Goal: Task Accomplishment & Management: Manage account settings

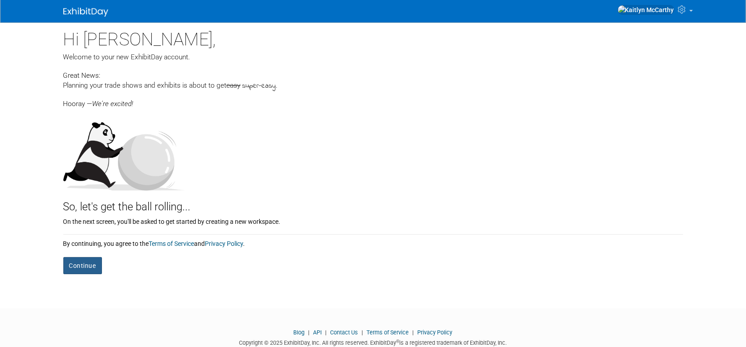
click at [75, 264] on button "Continue" at bounding box center [82, 265] width 39 height 17
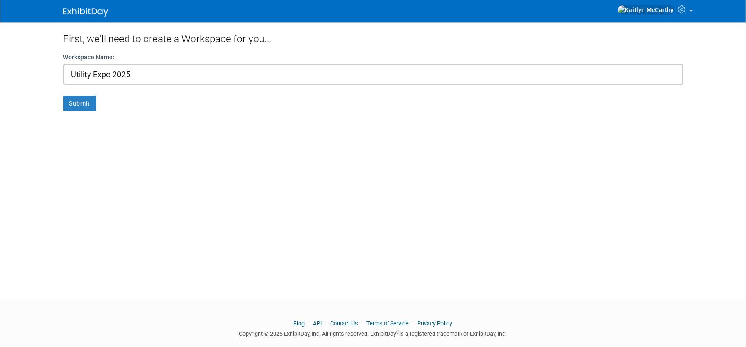
type input "Utility Expo 2025"
click at [63, 96] on button "Submit" at bounding box center [79, 103] width 33 height 15
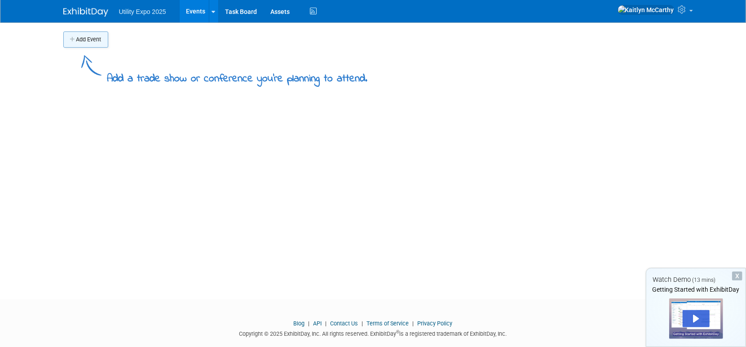
click at [75, 37] on icon "button" at bounding box center [73, 40] width 6 height 6
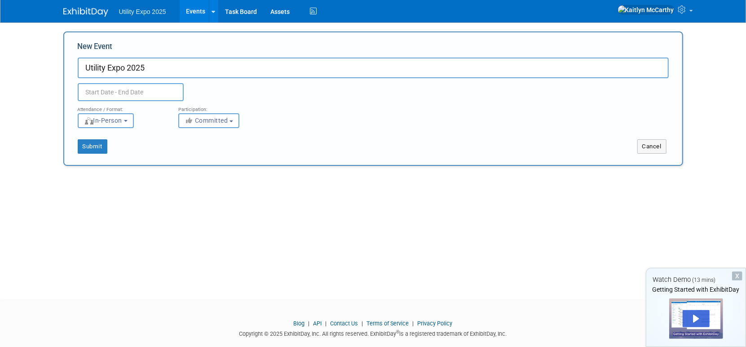
type input "Utility Expo 2025"
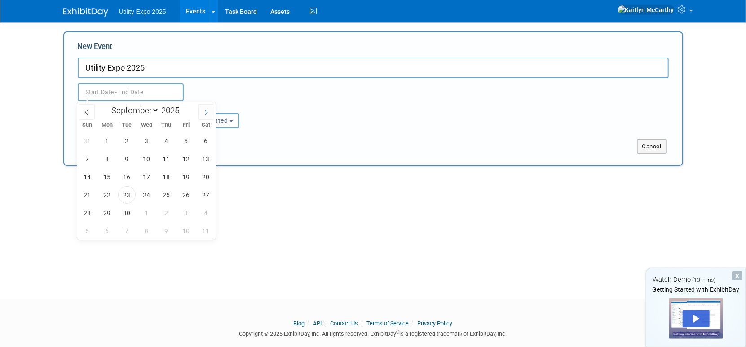
click at [208, 117] on span at bounding box center [206, 111] width 16 height 15
select select "9"
click at [112, 159] on span "6" at bounding box center [107, 159] width 18 height 18
type input "Oct 6, 2025 to Oct 6, 2025"
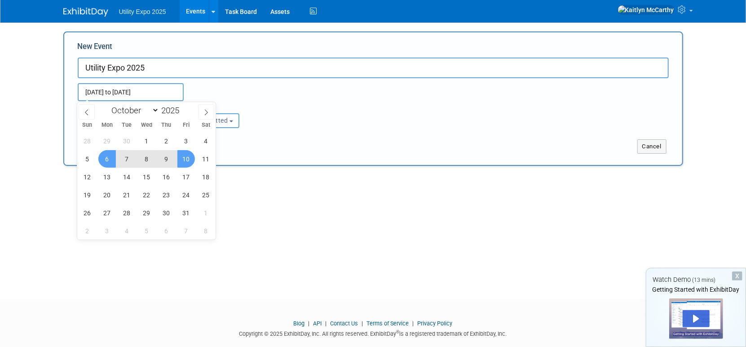
click at [305, 164] on div "New Event Utility Expo 2025 Oct 6, 2025 to Oct 6, 2025 Duplicate Event Warning …" at bounding box center [373, 98] width 620 height 134
select select "9"
click at [163, 93] on input "Oct 6, 2025 to Oct 6, 2025" at bounding box center [131, 92] width 106 height 18
click at [181, 159] on span "10" at bounding box center [186, 159] width 18 height 18
type input "Oct 6, 2025 to Oct 10, 2025"
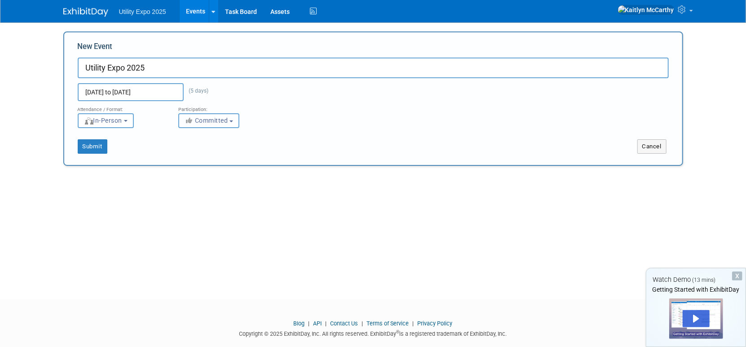
click at [190, 124] on button "Committed" at bounding box center [208, 120] width 61 height 15
click at [91, 147] on button "Submit" at bounding box center [93, 146] width 30 height 14
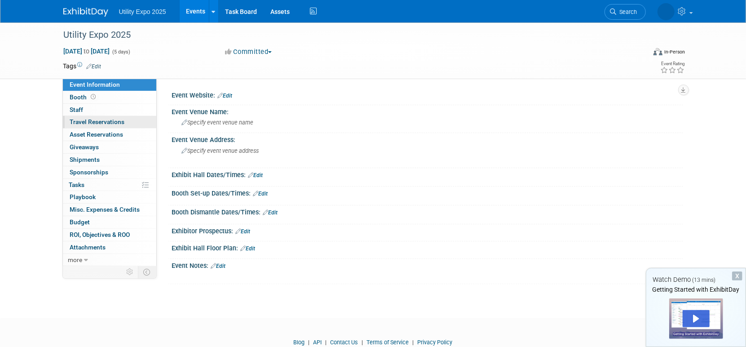
click at [81, 123] on span "Travel Reservations 0" at bounding box center [97, 121] width 55 height 7
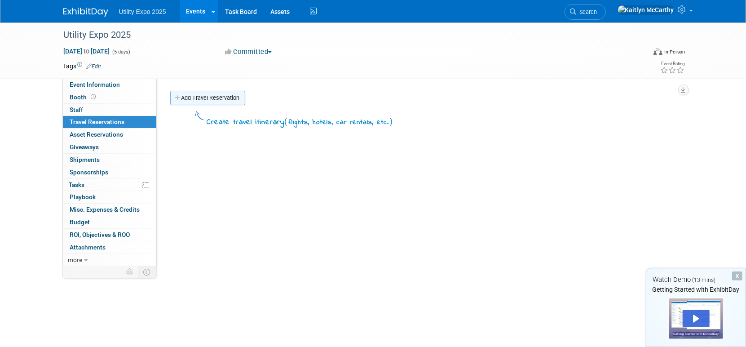
click at [176, 96] on icon at bounding box center [178, 98] width 6 height 6
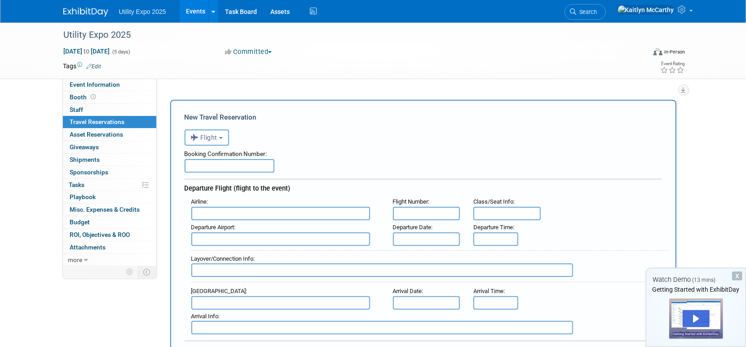
click at [244, 167] on input "text" at bounding box center [230, 165] width 90 height 13
paste input "GEV3HQ"
type input "GEV3HQ"
click at [223, 211] on input "text" at bounding box center [280, 213] width 179 height 13
click at [245, 217] on input "text" at bounding box center [280, 213] width 179 height 13
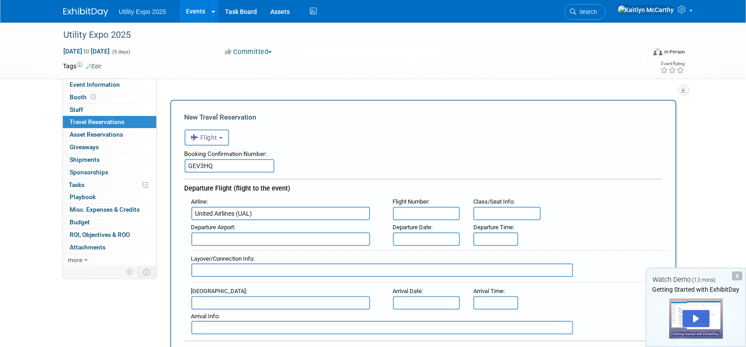
type input "United Airlines (UAL)"
paste input "UA 5323"
type input "UA 5323"
click at [207, 237] on input "text" at bounding box center [280, 238] width 179 height 13
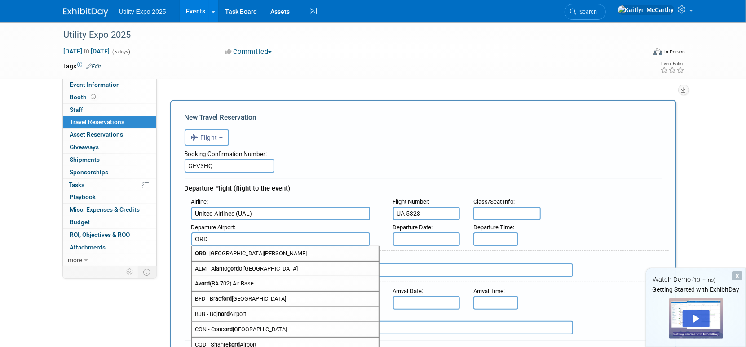
click at [203, 250] on strong "ORD" at bounding box center [200, 253] width 11 height 7
type input "ORD - Chicago O&#39;Hare International Airport"
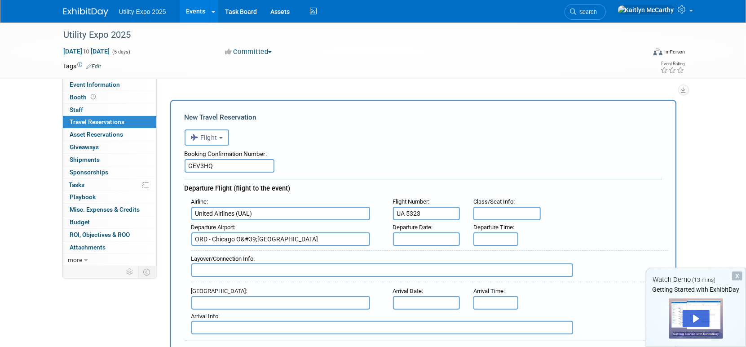
scroll to position [50, 0]
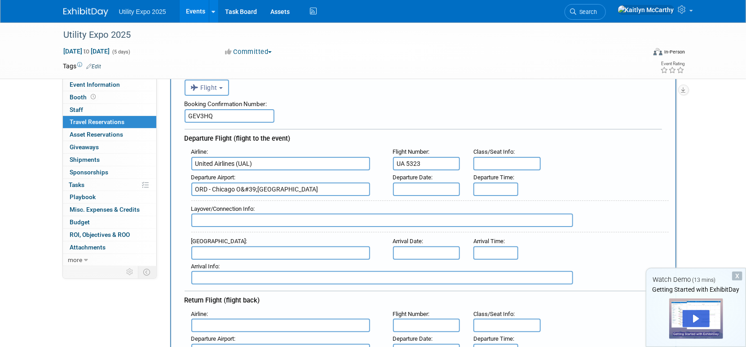
click at [212, 218] on input "text" at bounding box center [382, 219] width 382 height 13
click at [209, 251] on input "text" at bounding box center [280, 252] width 179 height 13
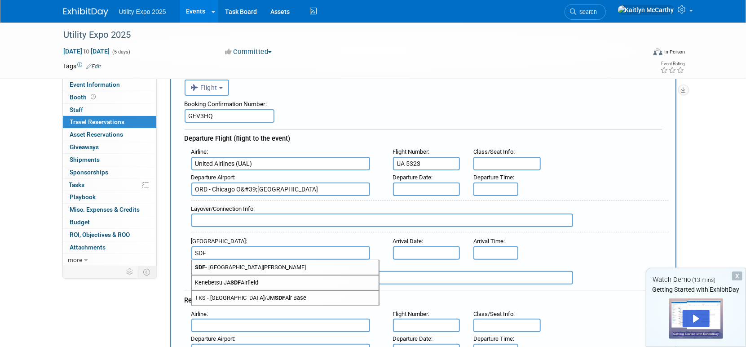
click at [229, 267] on span "SDF - Louisville International Standiford Field" at bounding box center [285, 267] width 187 height 14
type input "SDF - [GEOGRAPHIC_DATA][PERSON_NAME]"
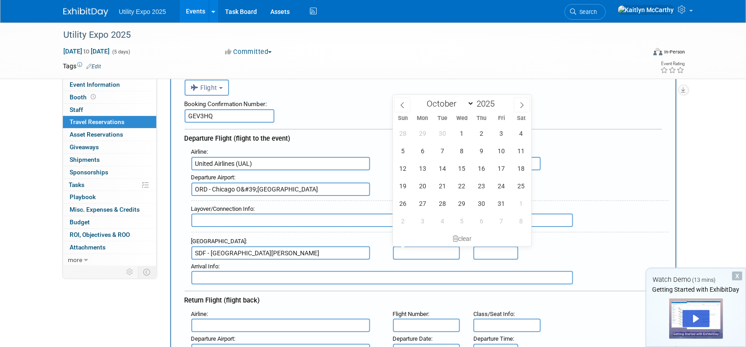
click at [400, 253] on input "text" at bounding box center [426, 252] width 67 height 13
click at [424, 151] on span "6" at bounding box center [423, 151] width 18 height 18
type input "[DATE]"
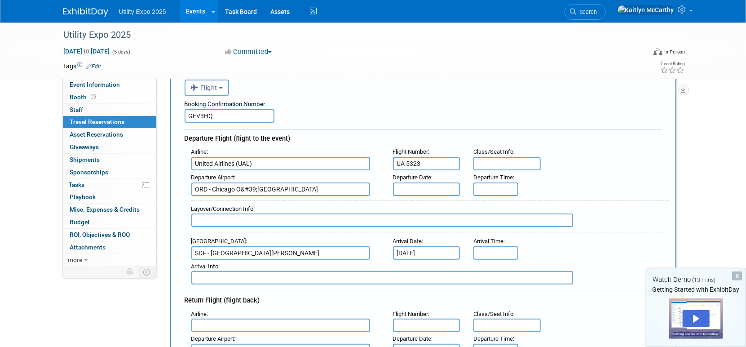
click at [420, 185] on input "text" at bounding box center [426, 188] width 67 height 13
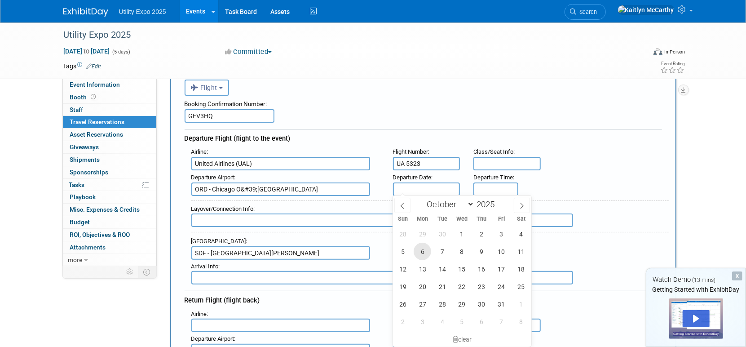
click at [424, 249] on span "6" at bounding box center [423, 252] width 18 height 18
type input "[DATE]"
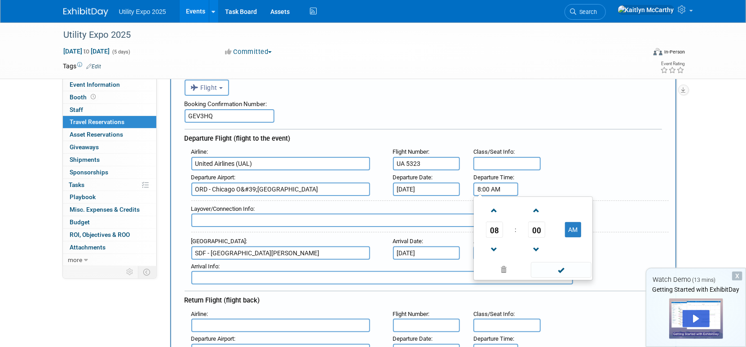
click at [485, 190] on input "8:00 AM" at bounding box center [495, 188] width 45 height 13
drag, startPoint x: 507, startPoint y: 186, endPoint x: 453, endPoint y: 187, distance: 53.9
click at [453, 187] on div "Departure Airport : ORD - Chicago O&#39;Hare International Airport Departure Da…" at bounding box center [427, 183] width 484 height 25
type input "7:25 AM"
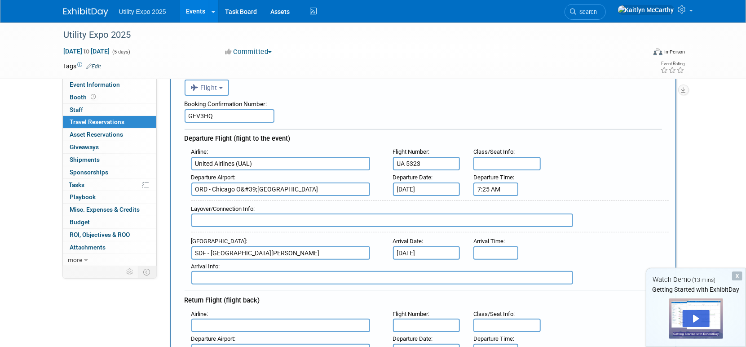
click at [228, 272] on input "text" at bounding box center [382, 277] width 382 height 13
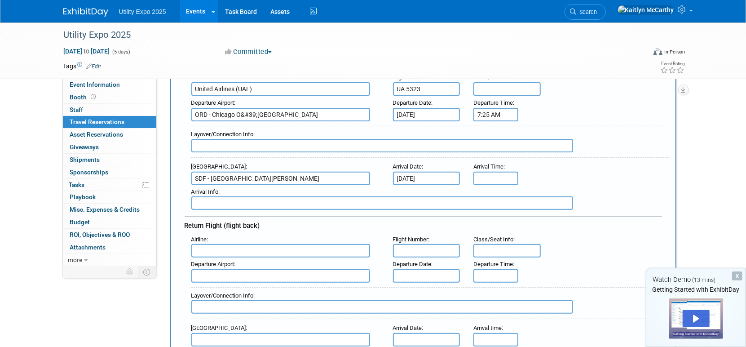
scroll to position [150, 0]
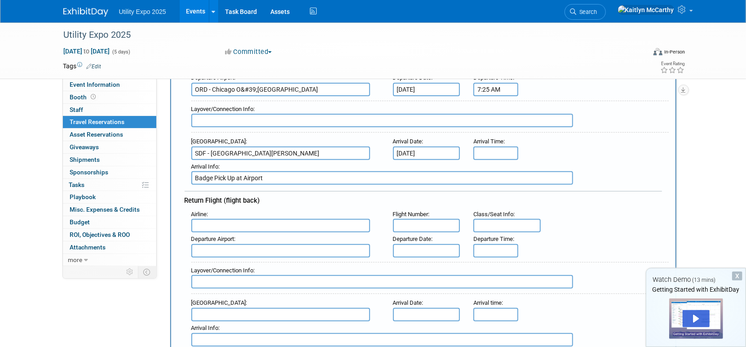
type input "Badge Pick Up at Airport"
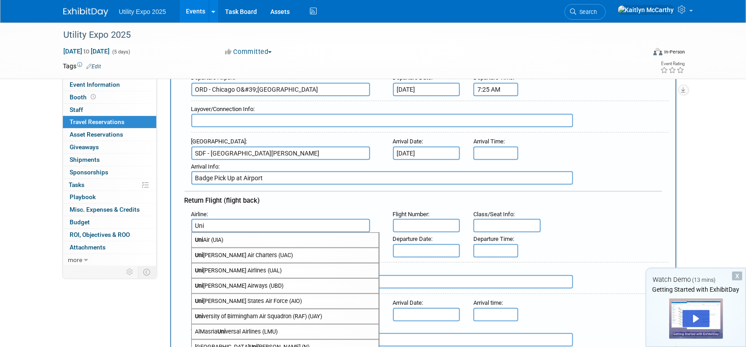
click at [229, 269] on span "Uni ted Airlines (UAL)" at bounding box center [285, 270] width 187 height 14
type input "United Airlines (UAL)"
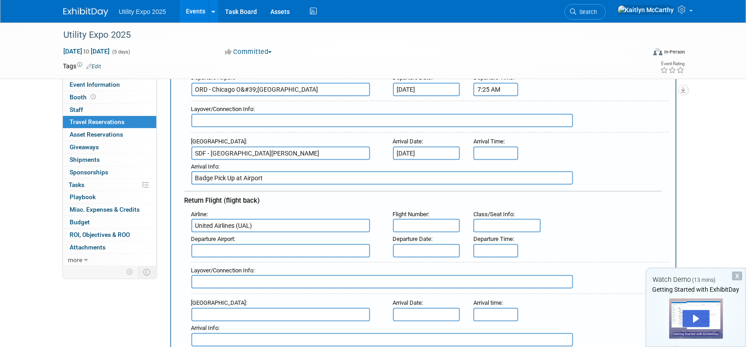
click at [414, 221] on input "text" at bounding box center [426, 225] width 67 height 13
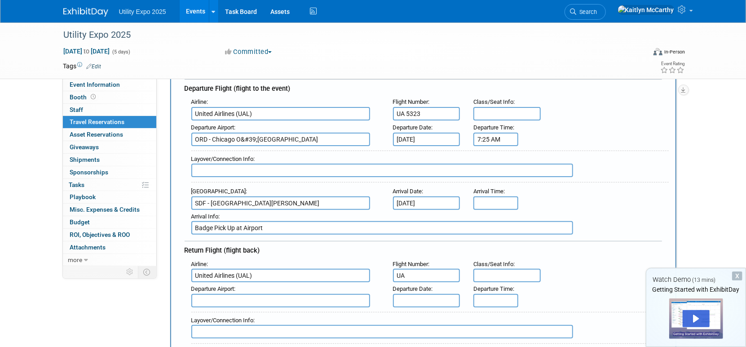
drag, startPoint x: 412, startPoint y: 275, endPoint x: 386, endPoint y: 274, distance: 25.7
click at [386, 274] on div "Flight Number : UA" at bounding box center [426, 269] width 81 height 25
paste input "UA 5521"
drag, startPoint x: 438, startPoint y: 272, endPoint x: 384, endPoint y: 272, distance: 53.5
click at [384, 272] on div "Airline : United Airlines (UAL) Flight Number : UA 5521 Class/Seat Info :" at bounding box center [427, 269] width 484 height 25
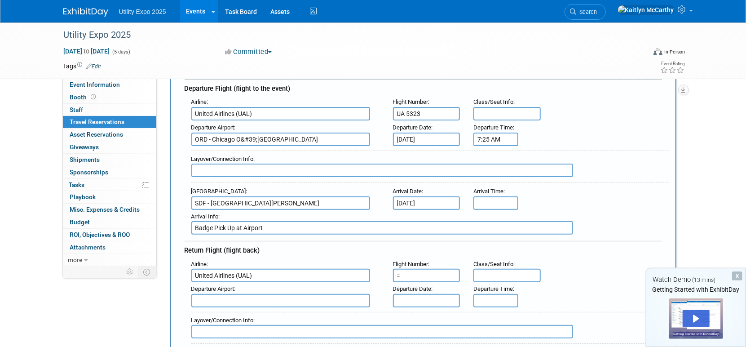
paste input "UA 5521"
type input "="
paste input "UA 5521"
type input "U"
type input "UA 5521"
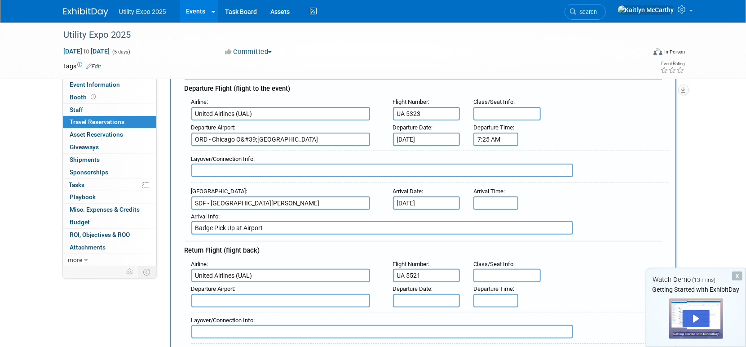
click at [424, 297] on input "text" at bounding box center [426, 300] width 67 height 13
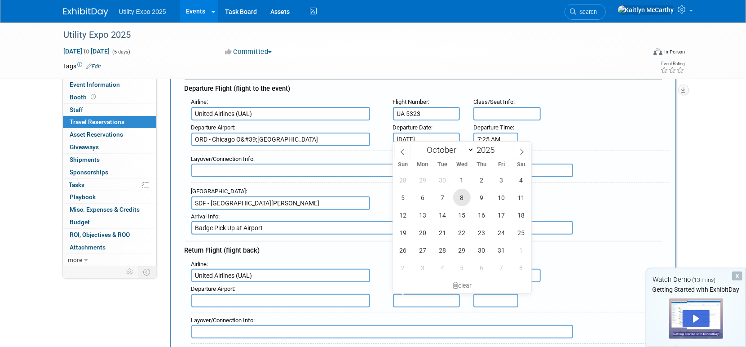
click at [458, 199] on span "8" at bounding box center [462, 198] width 18 height 18
type input "[DATE]"
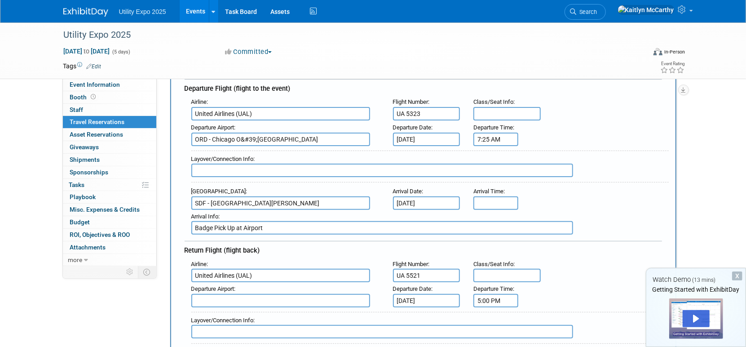
click at [481, 303] on input "5:00 PM" at bounding box center [495, 300] width 45 height 13
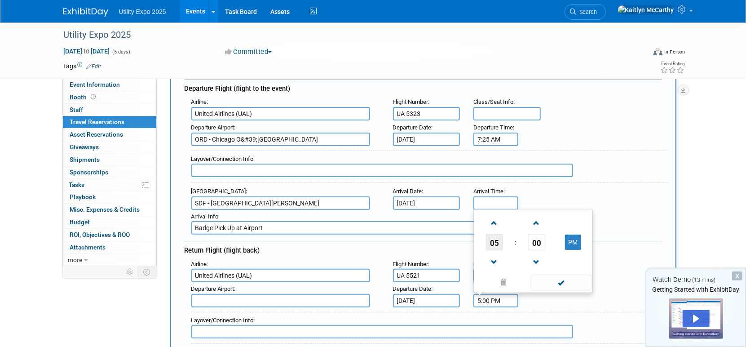
click at [495, 242] on span "05" at bounding box center [494, 242] width 17 height 16
click at [574, 236] on td "07" at bounding box center [576, 237] width 29 height 24
click at [489, 301] on input "7:00 PM" at bounding box center [495, 300] width 45 height 13
type input "7:20 PM"
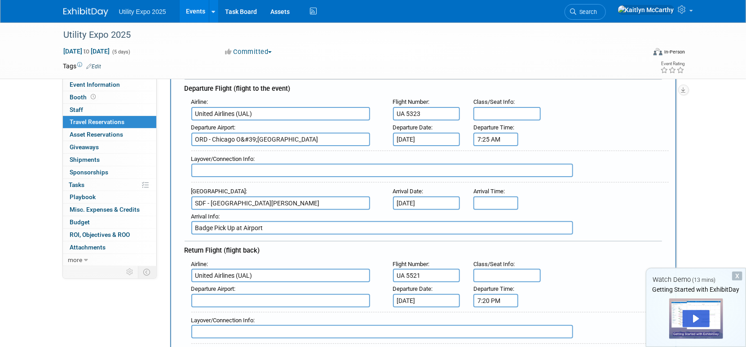
click at [258, 326] on input "text" at bounding box center [382, 331] width 382 height 13
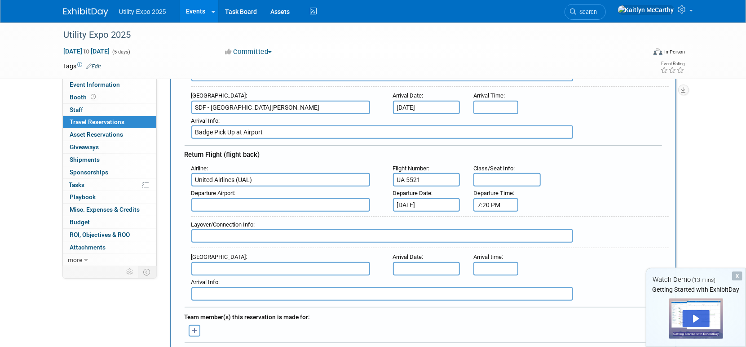
scroll to position [199, 0]
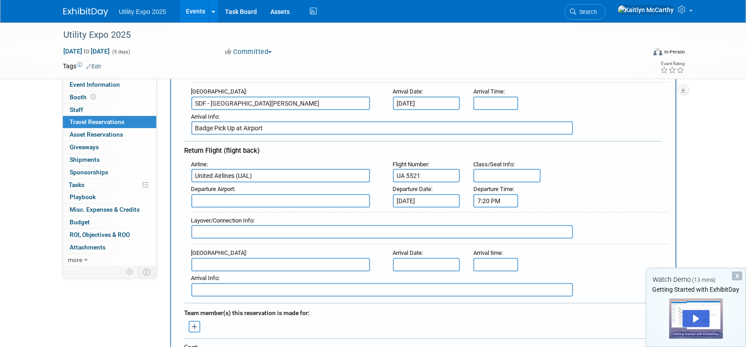
click at [241, 196] on input "text" at bounding box center [280, 200] width 179 height 13
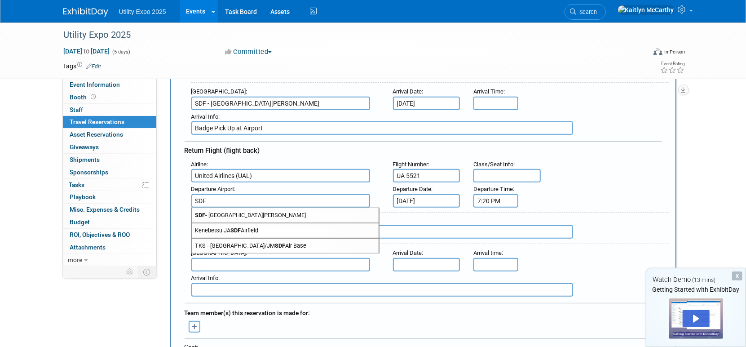
click at [236, 209] on span "SDF - Louisville International Standiford Field" at bounding box center [285, 215] width 187 height 14
type input "SDF - [GEOGRAPHIC_DATA][PERSON_NAME]"
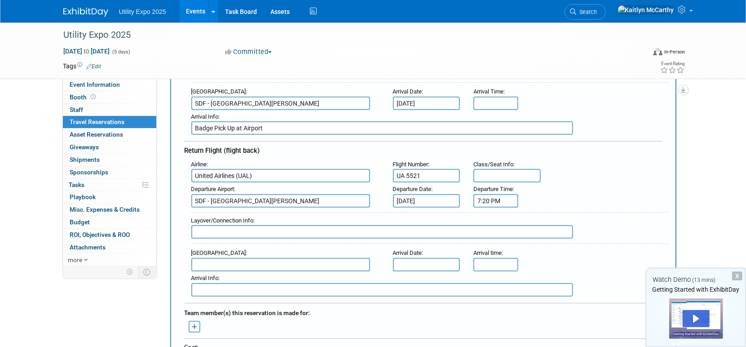
click at [224, 261] on input "text" at bounding box center [280, 264] width 179 height 13
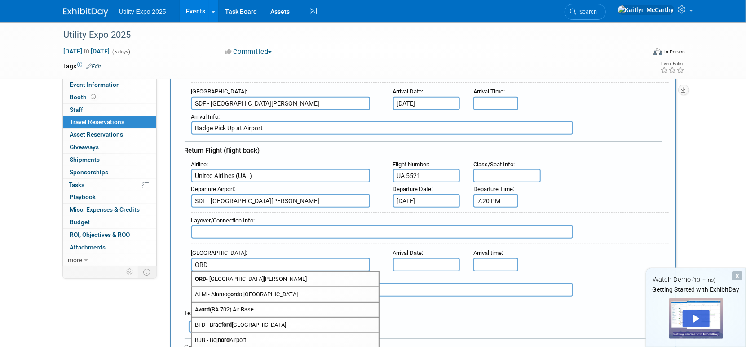
click at [218, 272] on span "ORD - Chicago O'Hare International Airport" at bounding box center [285, 279] width 187 height 14
type input "ORD - Chicago O&#39;[GEOGRAPHIC_DATA]"
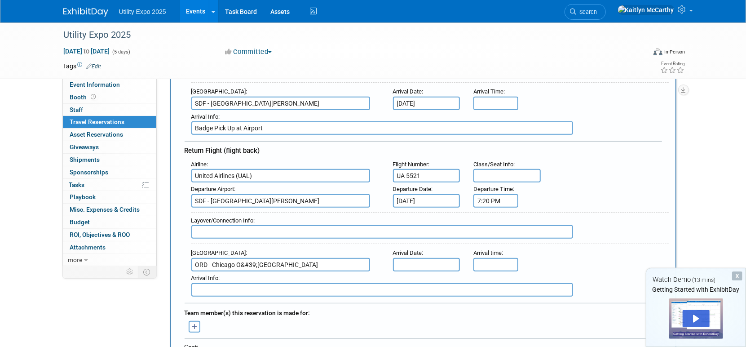
click at [401, 261] on input "text" at bounding box center [426, 264] width 67 height 13
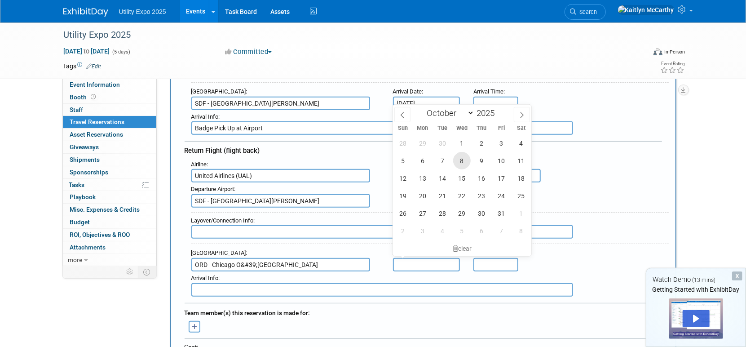
click at [460, 161] on span "8" at bounding box center [462, 161] width 18 height 18
type input "[DATE]"
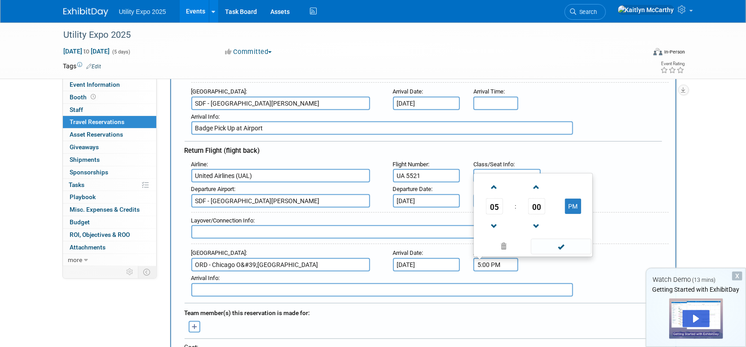
click at [493, 266] on input "5:00 PM" at bounding box center [495, 264] width 45 height 13
click at [493, 205] on span "05" at bounding box center [494, 206] width 17 height 16
click at [490, 221] on td "08" at bounding box center [490, 225] width 29 height 24
type input "8:09 AM"
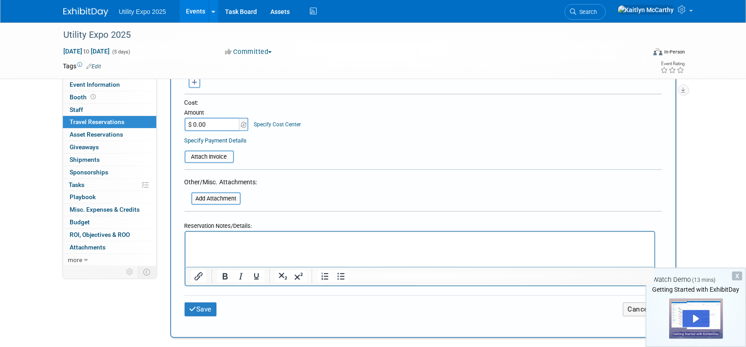
scroll to position [449, 0]
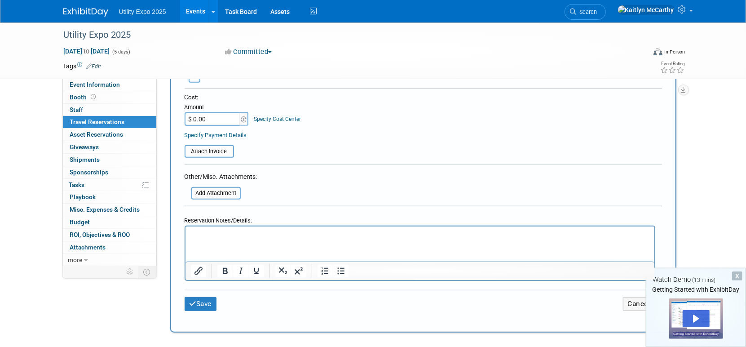
click at [246, 239] on html at bounding box center [419, 232] width 469 height 13
click at [203, 300] on button "Save" at bounding box center [201, 304] width 32 height 14
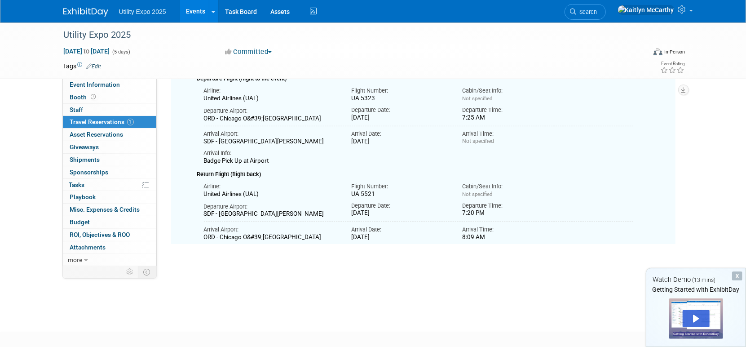
scroll to position [100, 0]
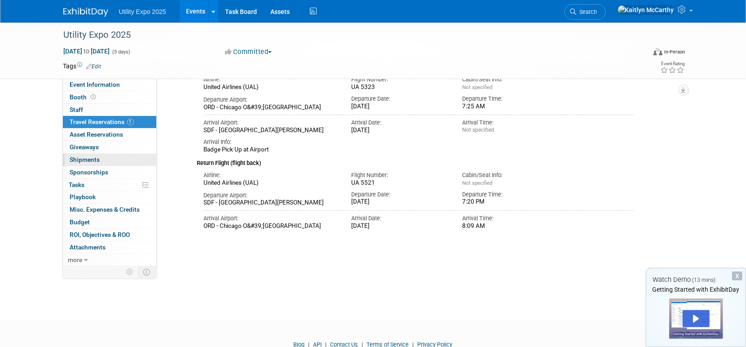
click at [81, 161] on span "Shipments 0" at bounding box center [85, 159] width 30 height 7
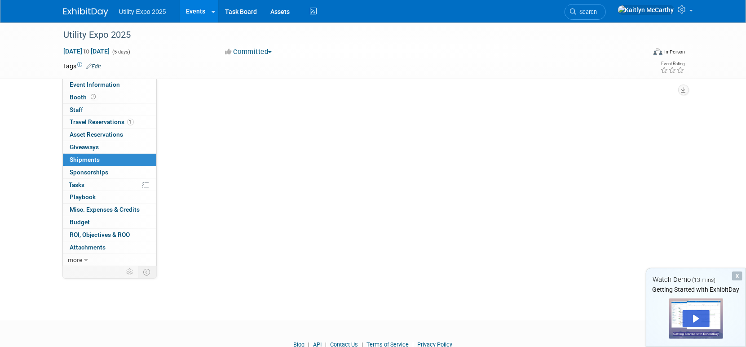
scroll to position [0, 0]
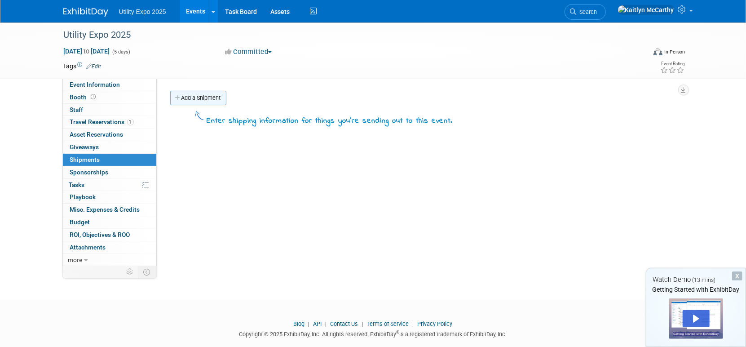
click at [190, 99] on link "Add a Shipment" at bounding box center [198, 98] width 56 height 14
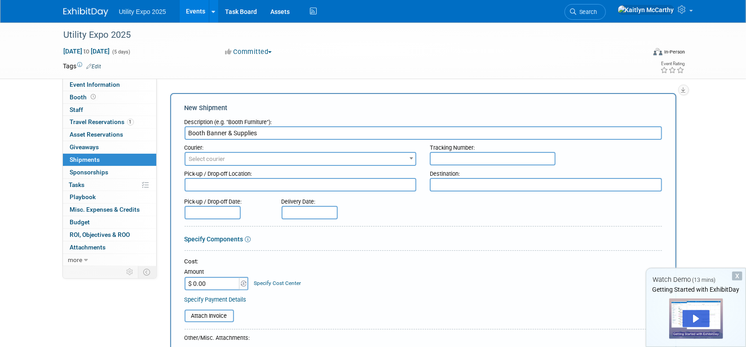
type input "Booth Banner & Supplies"
click at [267, 154] on span "Select courier" at bounding box center [300, 159] width 230 height 13
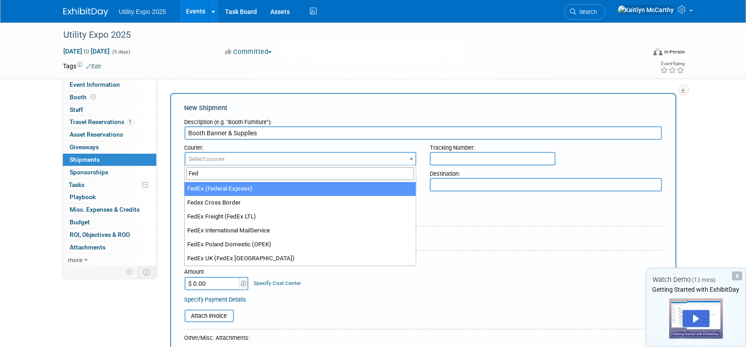
type input "Fed"
select select "206"
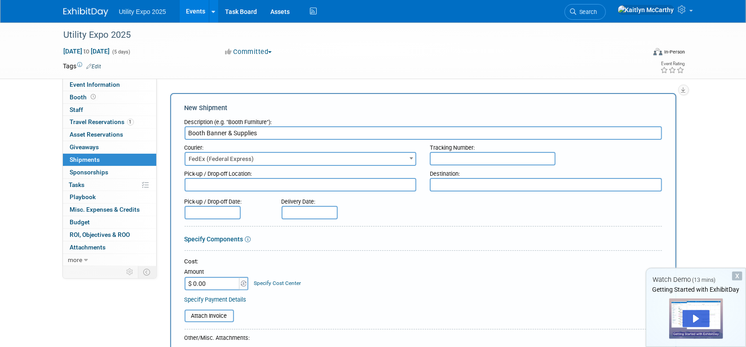
click at [449, 159] on input "text" at bounding box center [493, 158] width 126 height 13
type input "480601750921"
type textarea "V"
type textarea "600 Corporate Woods Parkway"
type textarea "Advance Ship Warehouse"
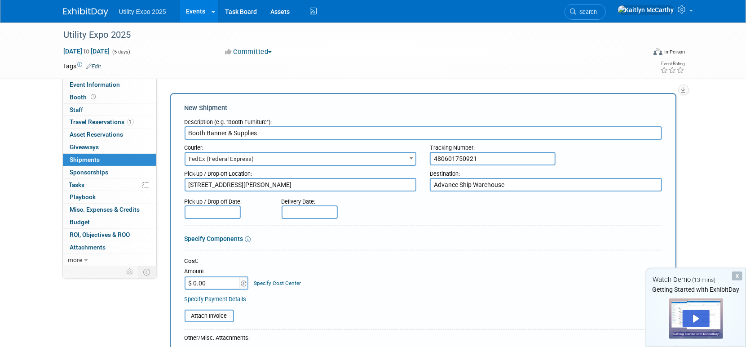
scroll to position [50, 0]
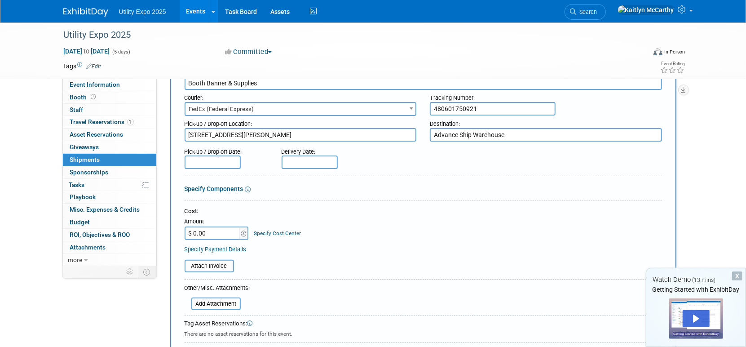
click at [285, 163] on input "text" at bounding box center [310, 161] width 56 height 13
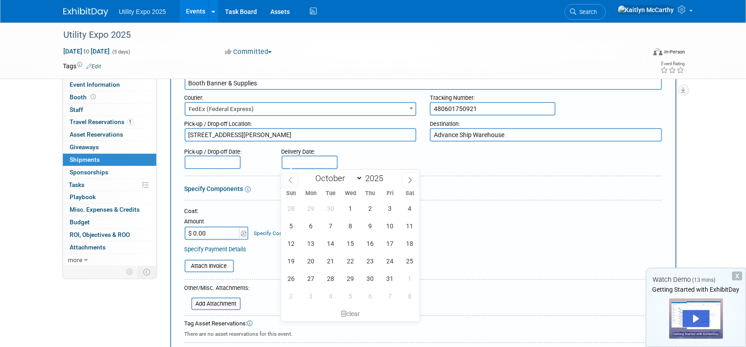
click at [290, 179] on icon at bounding box center [290, 180] width 3 height 6
select select "8"
click at [373, 241] on span "18" at bounding box center [371, 243] width 18 height 18
type input "Sep 18, 2025"
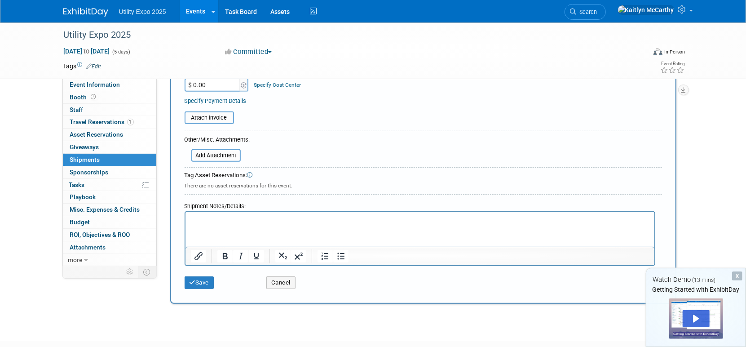
scroll to position [199, 0]
click at [244, 221] on p "Rich Text Area. Press ALT-0 for help." at bounding box center [419, 218] width 459 height 9
click at [198, 279] on button "Save" at bounding box center [200, 281] width 30 height 13
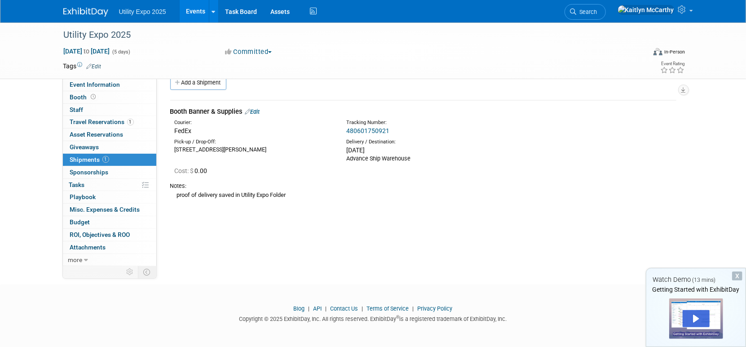
scroll to position [0, 0]
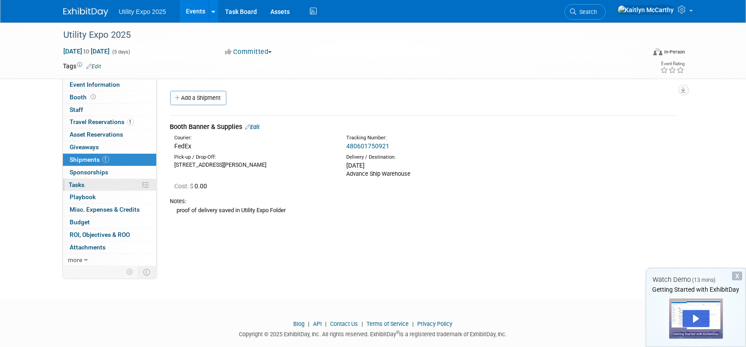
click at [85, 179] on link "0% Tasks 0%" at bounding box center [109, 185] width 93 height 12
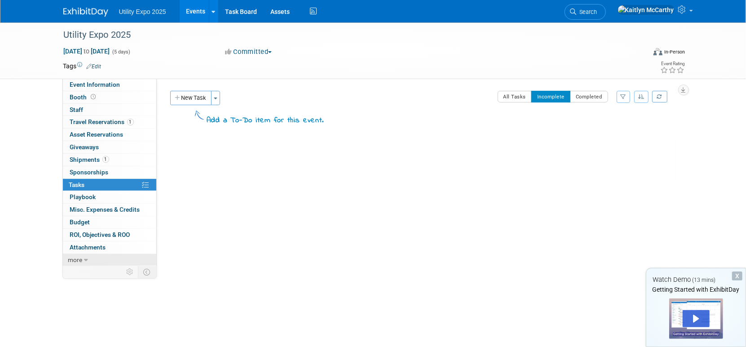
click at [86, 261] on icon at bounding box center [86, 260] width 4 height 6
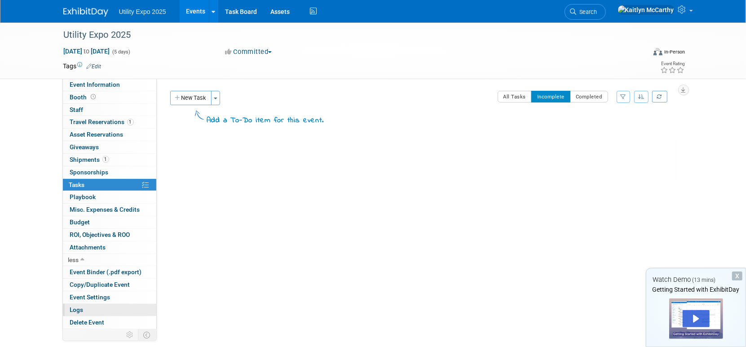
click at [95, 309] on link "Logs" at bounding box center [109, 310] width 93 height 12
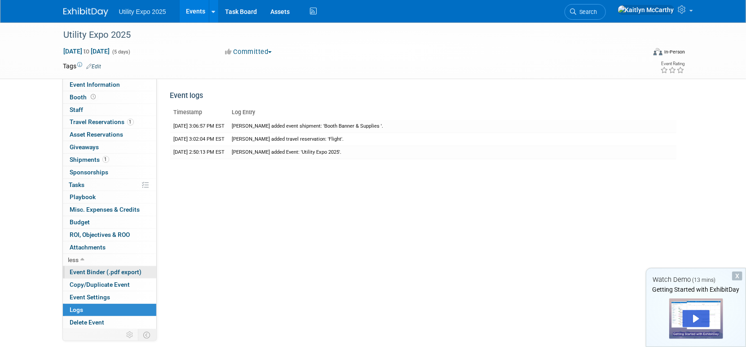
click at [94, 272] on span "Event Binder (.pdf export)" at bounding box center [106, 271] width 72 height 7
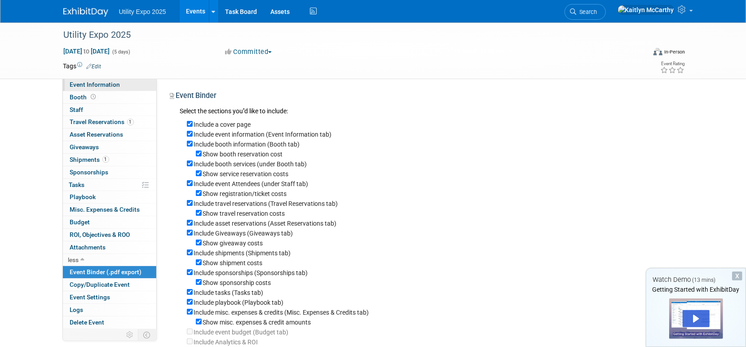
click at [104, 84] on span "Event Information" at bounding box center [95, 84] width 50 height 7
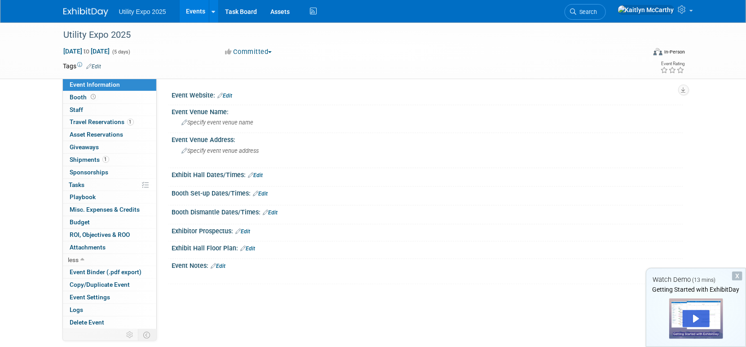
click at [229, 96] on link "Edit" at bounding box center [225, 96] width 15 height 6
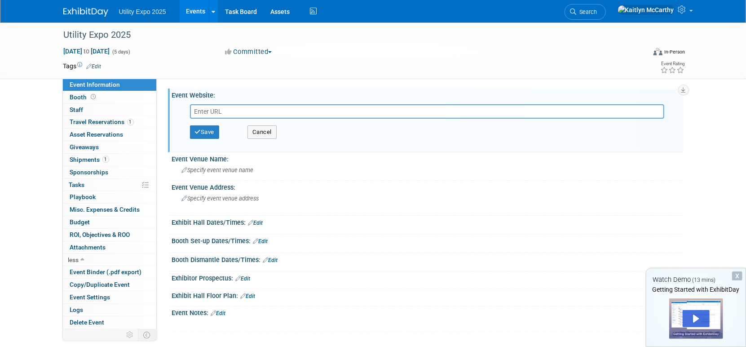
paste input "[URL][DOMAIN_NAME]"
type input "[URL][DOMAIN_NAME]"
click at [209, 129] on button "Save" at bounding box center [205, 131] width 30 height 13
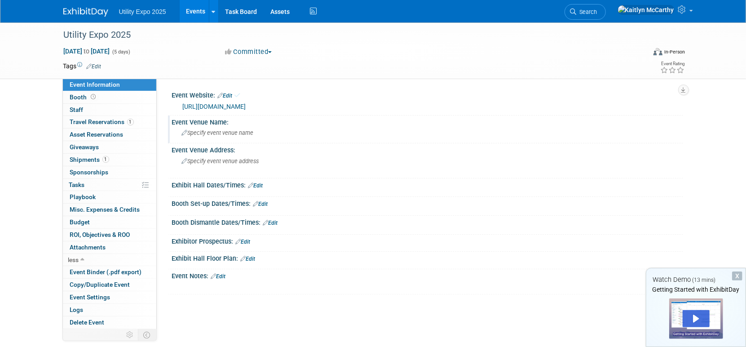
click at [205, 132] on span "Specify event venue name" at bounding box center [218, 132] width 72 height 7
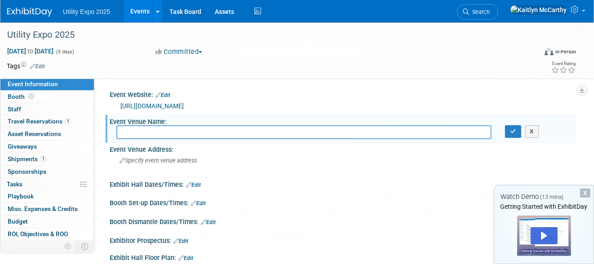
click at [128, 132] on input "text" at bounding box center [303, 132] width 375 height 14
type input "Kentucky Exposition Center"
click at [156, 159] on span "Specify event venue address" at bounding box center [157, 160] width 77 height 7
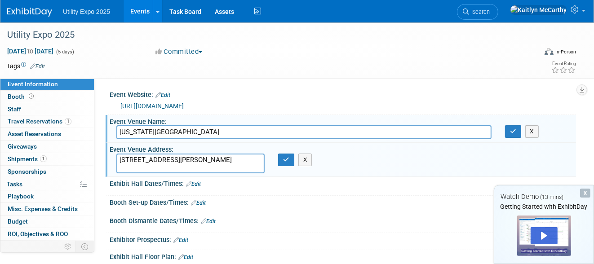
type textarea "937 Phillips Lane, Louisville, KY 40209"
click at [125, 183] on div "Exhibit Hall Dates/Times: Edit" at bounding box center [343, 183] width 466 height 12
click at [201, 183] on link "Edit" at bounding box center [193, 184] width 15 height 6
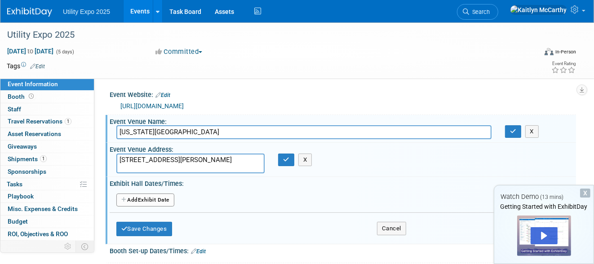
click at [155, 199] on button "Add Another Exhibit Date" at bounding box center [145, 200] width 58 height 13
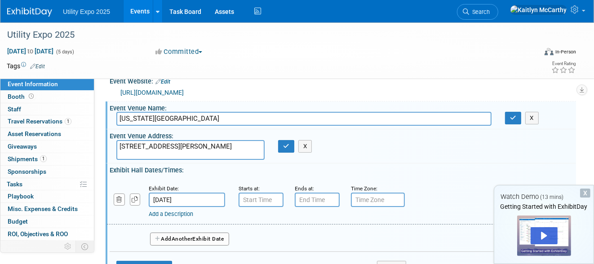
scroll to position [50, 0]
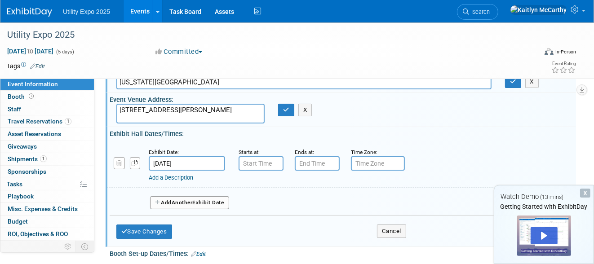
type input "7:00 AM"
click at [261, 165] on input "7:00 AM" at bounding box center [260, 163] width 45 height 14
click at [308, 163] on input "text" at bounding box center [317, 163] width 45 height 14
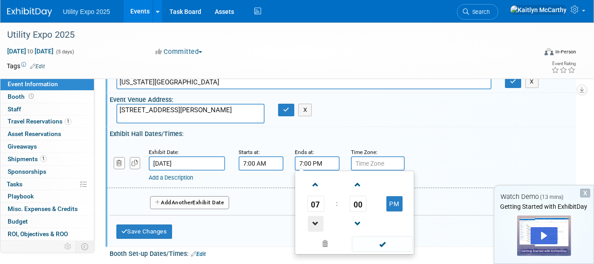
click at [314, 220] on span at bounding box center [316, 224] width 16 height 16
click at [394, 203] on button "PM" at bounding box center [394, 203] width 16 height 15
click at [389, 203] on button "AM" at bounding box center [394, 203] width 16 height 15
type input "6:00 PM"
click at [371, 160] on input "text" at bounding box center [378, 163] width 54 height 14
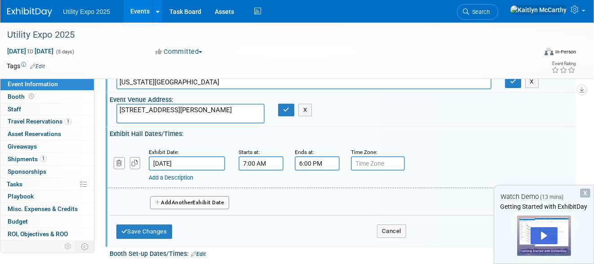
type input "E"
click at [369, 168] on input "E" at bounding box center [378, 163] width 54 height 14
type input "EST"
click at [193, 176] on link "Add a Description" at bounding box center [171, 177] width 44 height 7
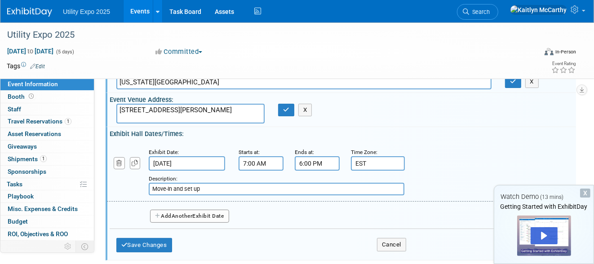
type input "Move-In and set up"
click at [196, 216] on button "Add Another Exhibit Date" at bounding box center [189, 216] width 79 height 13
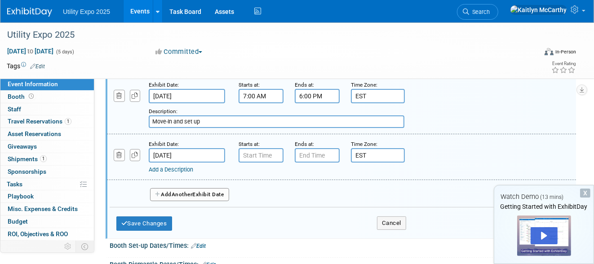
scroll to position [100, 0]
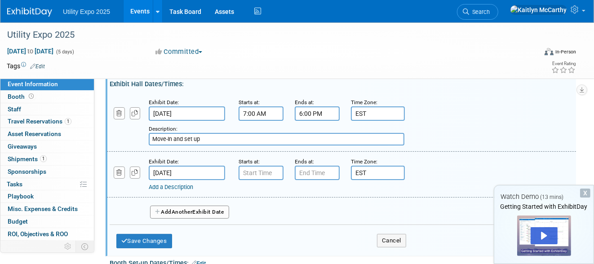
type input "7:00 AM"
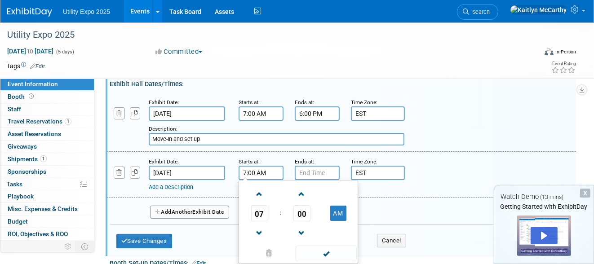
click at [267, 171] on input "7:00 AM" at bounding box center [260, 173] width 45 height 14
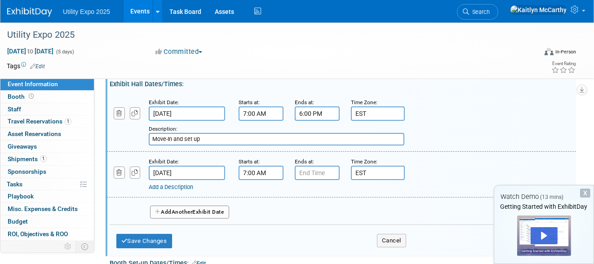
click at [268, 141] on input "Move-In and set up" at bounding box center [277, 139] width 256 height 13
type input "Move-In and set up. Clean floor policy enforced by 5:00 pm"
click at [193, 185] on link "Add a Description" at bounding box center [171, 187] width 44 height 7
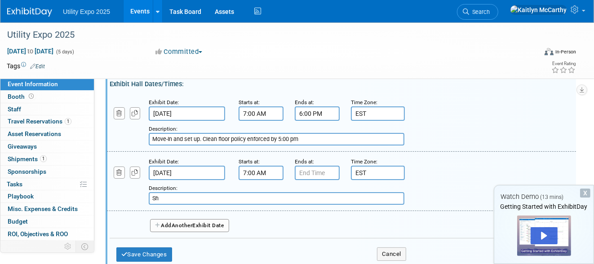
type input "S"
type input "Official Show Date"
click at [249, 166] on input "7:00 AM" at bounding box center [260, 173] width 45 height 14
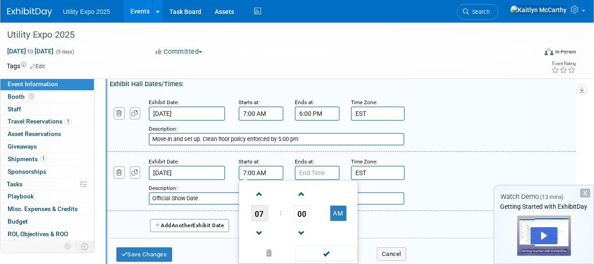
click at [261, 210] on span "07" at bounding box center [259, 213] width 17 height 16
click at [258, 236] on td "08" at bounding box center [255, 243] width 29 height 24
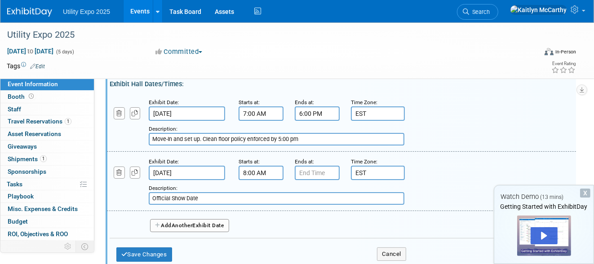
click at [249, 172] on input "8:00 AM" at bounding box center [260, 173] width 45 height 14
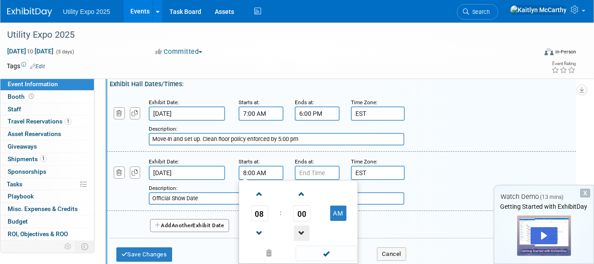
click at [304, 230] on span at bounding box center [302, 233] width 16 height 16
click at [303, 229] on span at bounding box center [302, 233] width 16 height 16
click at [256, 190] on span at bounding box center [260, 194] width 16 height 16
click at [302, 191] on span at bounding box center [302, 194] width 16 height 16
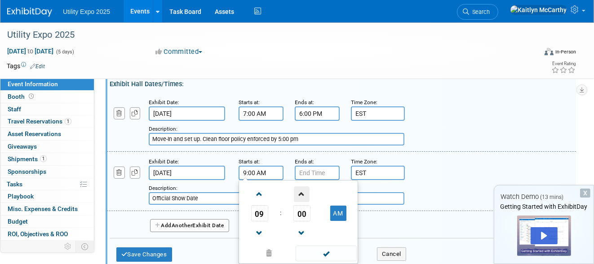
click at [302, 191] on span at bounding box center [302, 194] width 16 height 16
click at [237, 204] on div "Exhibit Date: Oct 7, 2025 Starts at: 9:01 AM 09 : 01 AM 12 01 02 03 04 05 06 07…" at bounding box center [341, 181] width 469 height 59
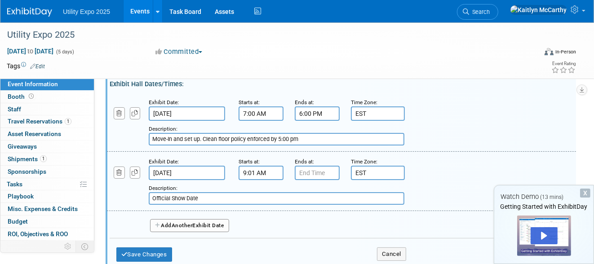
click at [250, 168] on input "9:01 AM" at bounding box center [260, 173] width 45 height 14
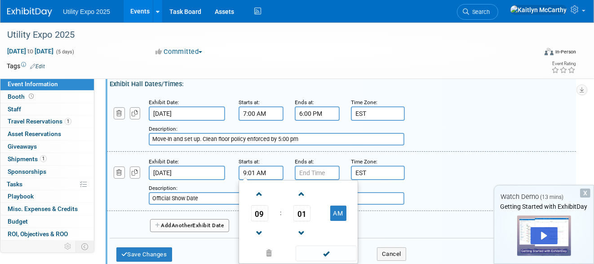
click at [258, 205] on span "09" at bounding box center [259, 213] width 17 height 16
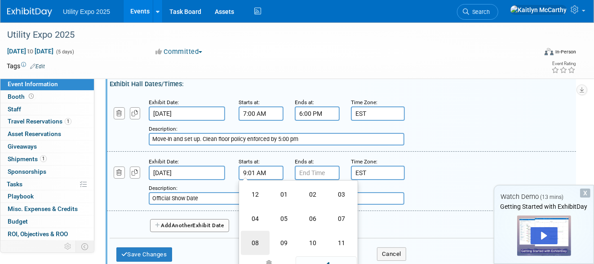
click at [255, 239] on td "08" at bounding box center [255, 243] width 29 height 24
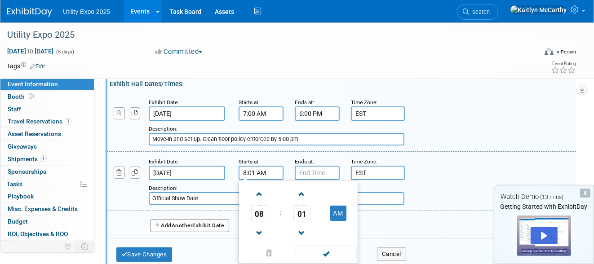
click at [256, 171] on input "8:01 AM" at bounding box center [260, 173] width 45 height 14
type input "8:30 AM"
click at [312, 169] on input "text" at bounding box center [317, 173] width 45 height 14
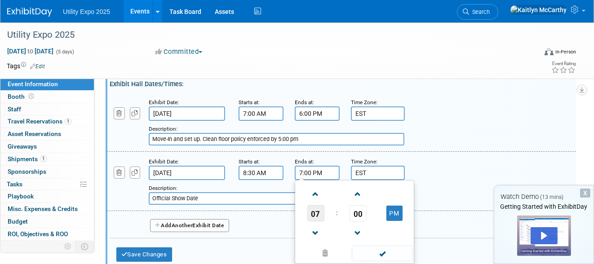
click at [318, 214] on span "07" at bounding box center [315, 213] width 17 height 16
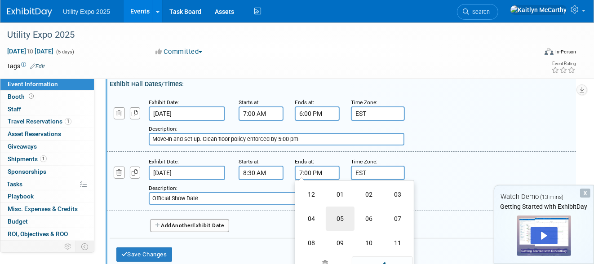
click at [347, 216] on td "05" at bounding box center [340, 219] width 29 height 24
type input "5:00 PM"
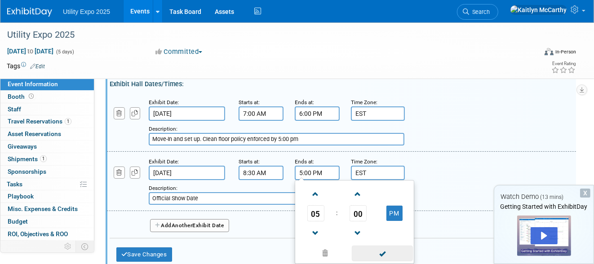
click at [386, 257] on span at bounding box center [382, 254] width 61 height 16
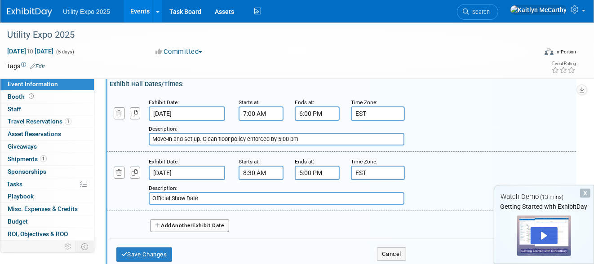
click at [249, 195] on input "Official Show Date" at bounding box center [277, 198] width 256 height 13
type input "Official Show Day"
click at [189, 219] on button "Add Another Exhibit Date" at bounding box center [189, 225] width 79 height 13
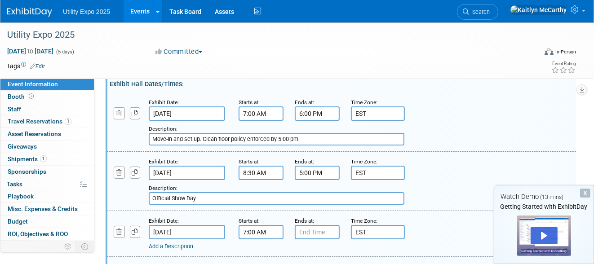
click at [263, 225] on input "7:00 AM" at bounding box center [260, 232] width 45 height 14
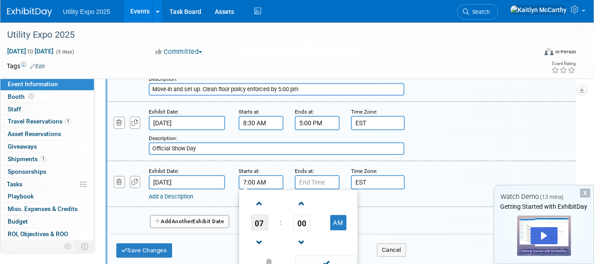
click at [257, 219] on span "07" at bounding box center [259, 223] width 17 height 16
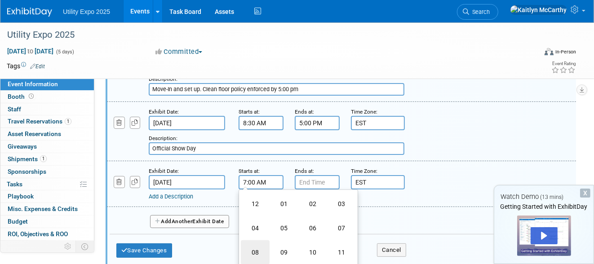
click at [257, 245] on td "08" at bounding box center [255, 252] width 29 height 24
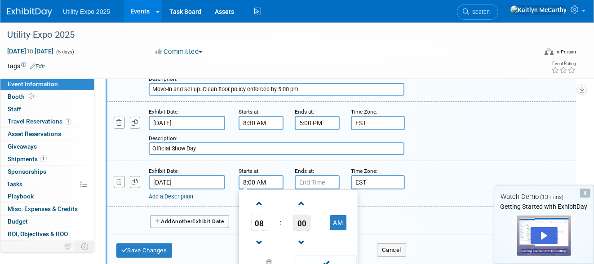
click at [300, 216] on span "00" at bounding box center [301, 223] width 17 height 16
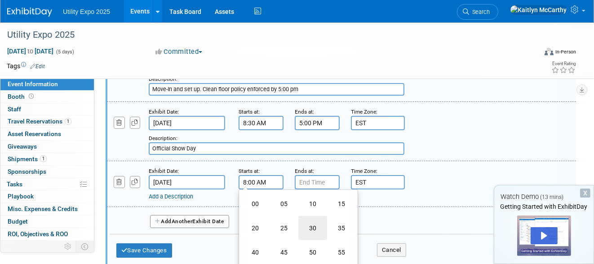
click at [305, 223] on td "30" at bounding box center [312, 228] width 29 height 24
type input "8:30 AM"
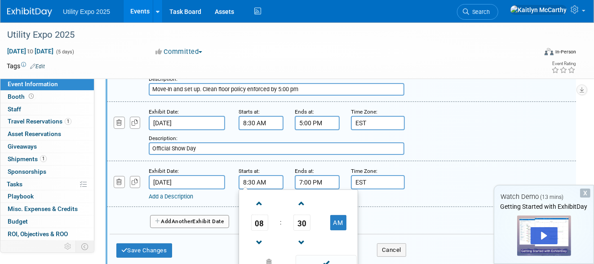
click at [303, 176] on input "7:00 PM" at bounding box center [317, 182] width 45 height 14
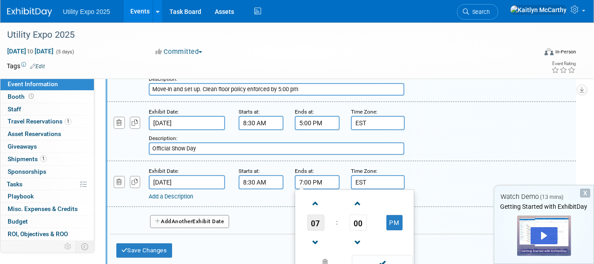
click at [312, 219] on span "07" at bounding box center [315, 223] width 17 height 16
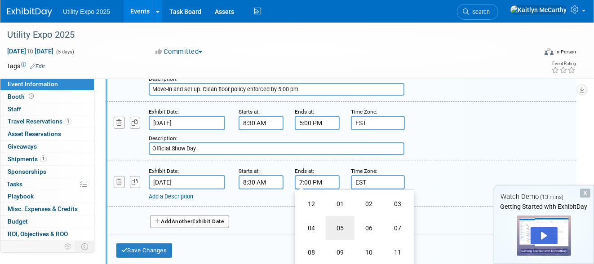
click at [329, 219] on td "05" at bounding box center [340, 228] width 29 height 24
type input "5:00 PM"
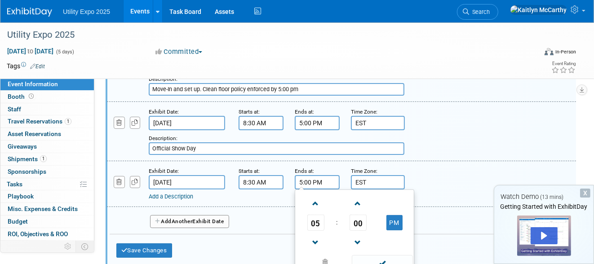
scroll to position [199, 0]
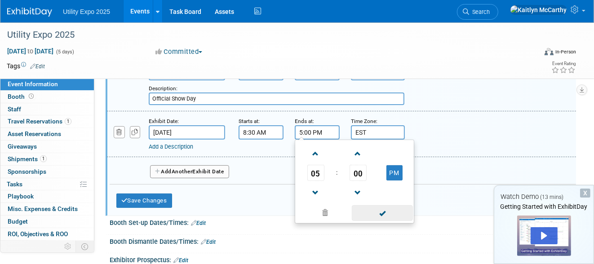
click at [381, 210] on span at bounding box center [382, 213] width 61 height 16
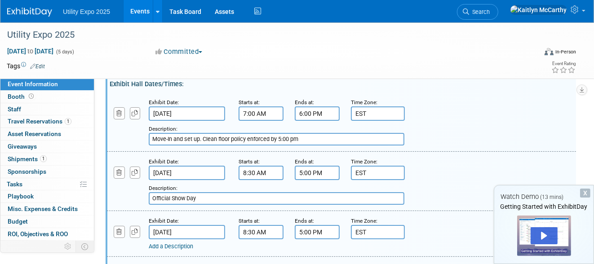
scroll to position [150, 0]
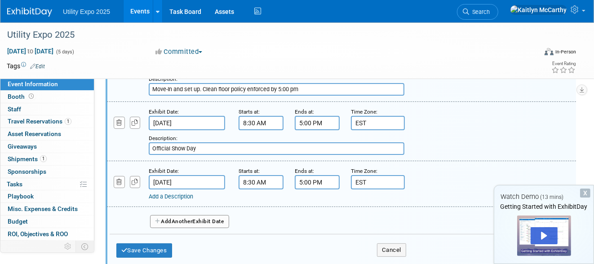
click at [193, 193] on link "Add a Description" at bounding box center [171, 196] width 44 height 7
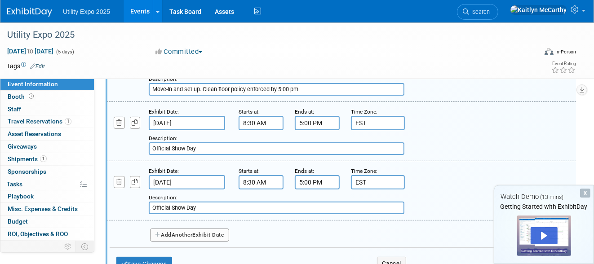
type input "Official Show Day"
click at [191, 232] on span "Another" at bounding box center [182, 235] width 21 height 6
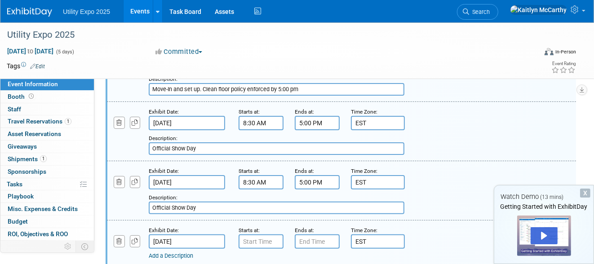
scroll to position [199, 0]
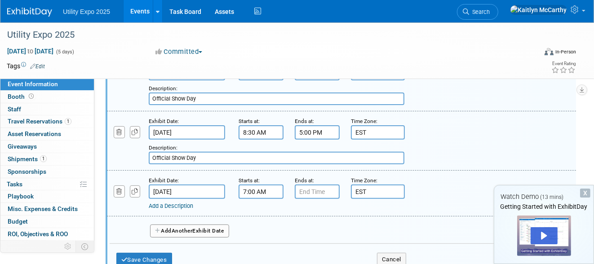
click at [251, 186] on input "7:00 AM" at bounding box center [260, 192] width 45 height 14
click at [261, 225] on span "07" at bounding box center [259, 232] width 17 height 16
click at [258, 259] on td "08" at bounding box center [255, 262] width 29 height 24
click at [296, 228] on span "00" at bounding box center [301, 232] width 17 height 16
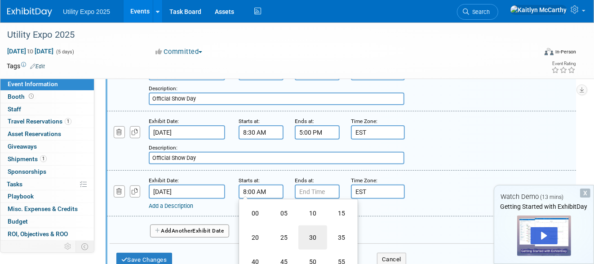
click at [308, 228] on td "30" at bounding box center [312, 237] width 29 height 24
type input "8:30 AM"
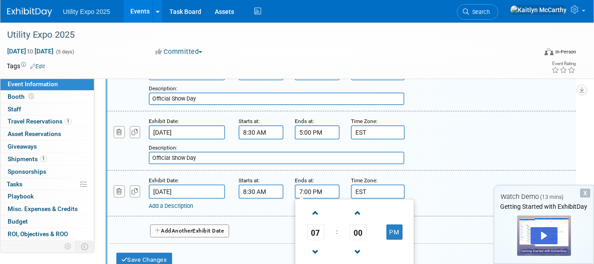
click at [303, 185] on input "7:00 PM" at bounding box center [317, 192] width 45 height 14
click at [310, 226] on span "07" at bounding box center [315, 232] width 17 height 16
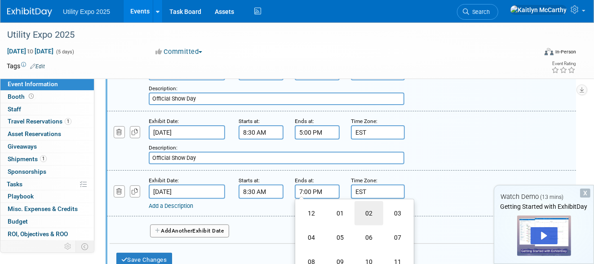
click at [367, 209] on td "02" at bounding box center [368, 213] width 29 height 24
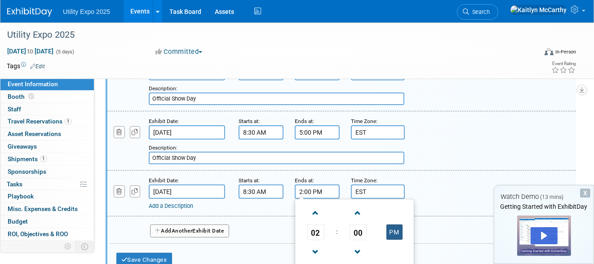
click at [394, 225] on button "PM" at bounding box center [394, 232] width 16 height 15
click at [394, 228] on button "AM" at bounding box center [394, 232] width 16 height 15
type input "2:00 PM"
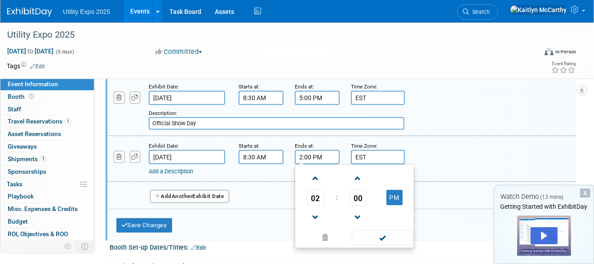
scroll to position [249, 0]
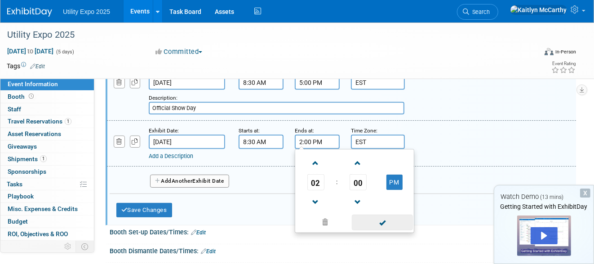
click at [381, 219] on span at bounding box center [382, 223] width 61 height 16
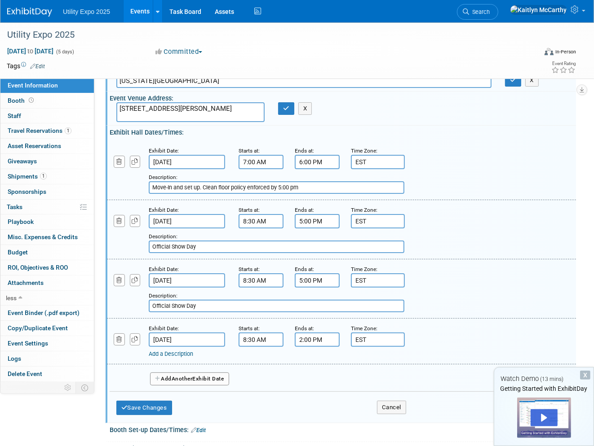
scroll to position [50, 0]
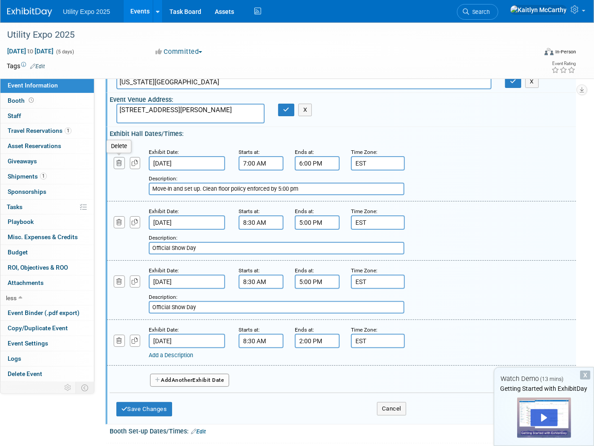
click at [116, 162] on icon "button" at bounding box center [119, 163] width 6 height 6
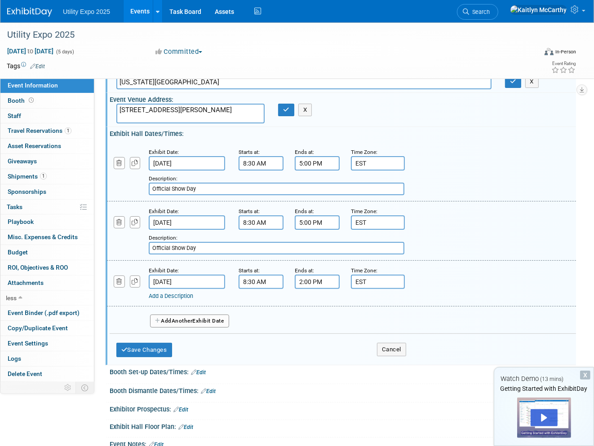
click at [193, 293] on link "Add a Description" at bounding box center [171, 296] width 44 height 7
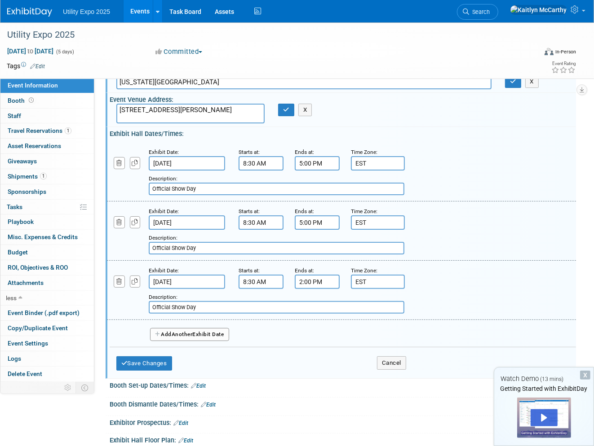
type input "Official Show Day"
click at [250, 183] on input "Official Show Day" at bounding box center [277, 189] width 256 height 13
drag, startPoint x: 313, startPoint y: 184, endPoint x: 141, endPoint y: 168, distance: 172.7
click at [141, 171] on div "Add a Description Description: Official Show Day; attended by KM, MS & KD" at bounding box center [301, 183] width 402 height 25
type input "Official Show Day; attended by KM, MS & KD"
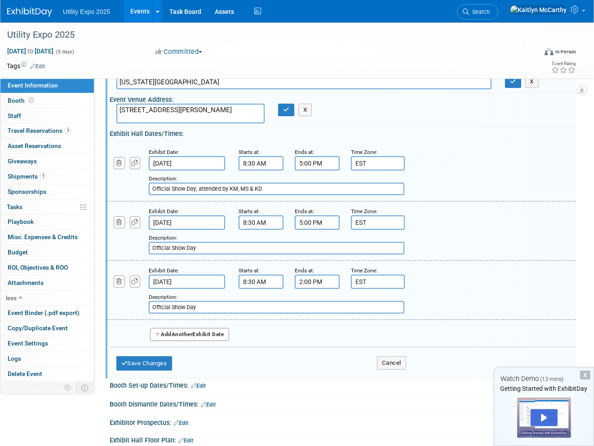
drag, startPoint x: 246, startPoint y: 243, endPoint x: 149, endPoint y: 230, distance: 98.3
click at [149, 230] on div "Add a Description Description: Official Show Day" at bounding box center [301, 242] width 402 height 25
paste input "; attended by KM, MS & KD"
type input "Official Show Day; attended by KM, MS & KD"
drag, startPoint x: 255, startPoint y: 301, endPoint x: 167, endPoint y: 297, distance: 88.1
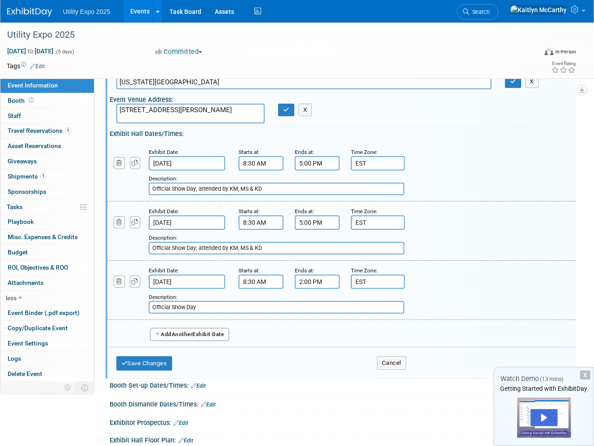
click at [167, 297] on div "Add a Description Description: Official Show Day" at bounding box center [301, 301] width 402 height 25
paste input "; attended by KM, MS & KD"
type input "Official Show Day; attended by KM, MS & KD"
click at [144, 346] on button "Save Changes" at bounding box center [144, 364] width 56 height 14
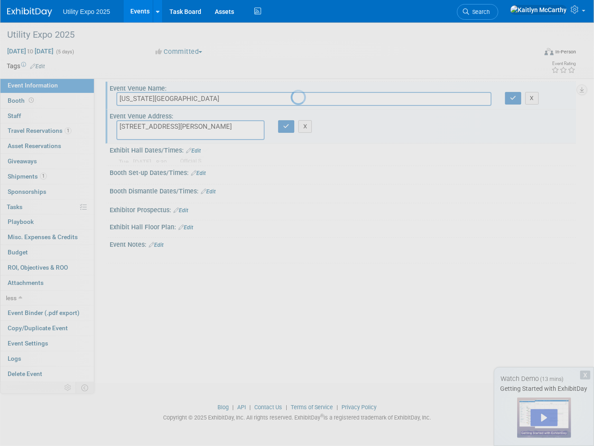
scroll to position [33, 0]
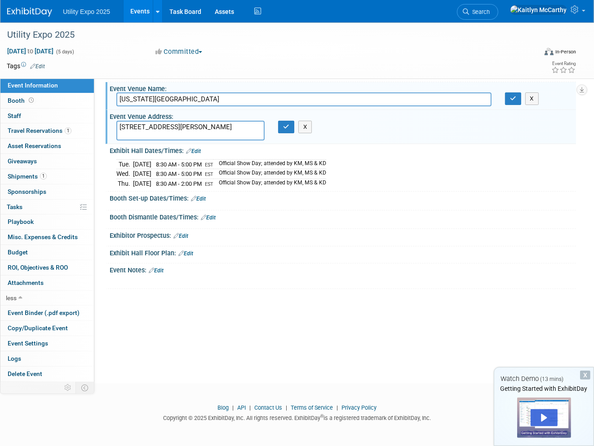
click at [279, 182] on td "Official Show Day; attended by KM, MS & KD" at bounding box center [269, 183] width 113 height 9
click at [194, 150] on link "Edit" at bounding box center [193, 151] width 15 height 6
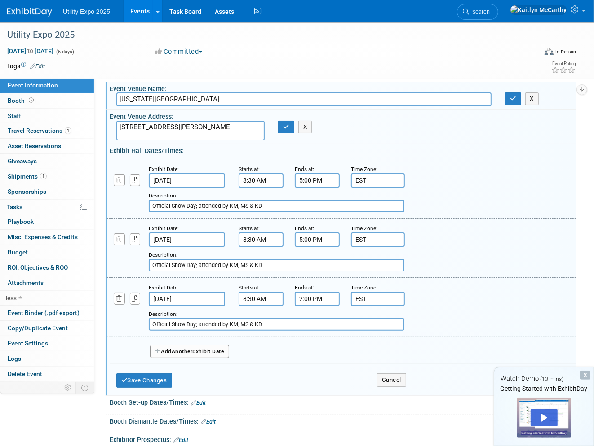
drag, startPoint x: 281, startPoint y: 318, endPoint x: 271, endPoint y: 318, distance: 9.9
click at [271, 318] on input "Official Show Day; attended by KM, MS & KD" at bounding box center [277, 324] width 256 height 13
type input "Official Show Day; attended by MS & KD"
click at [155, 346] on button "Save Changes" at bounding box center [144, 381] width 56 height 14
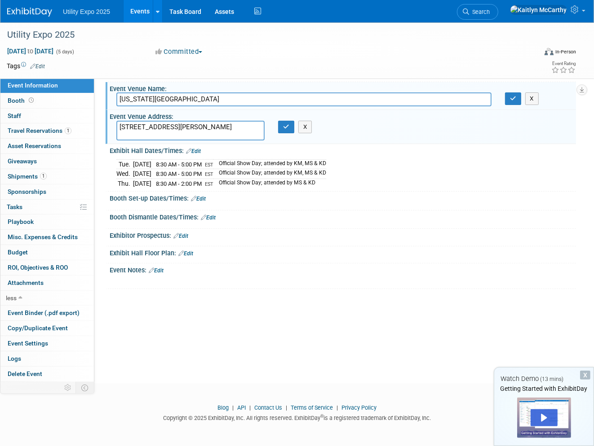
click at [204, 199] on link "Edit" at bounding box center [198, 199] width 15 height 6
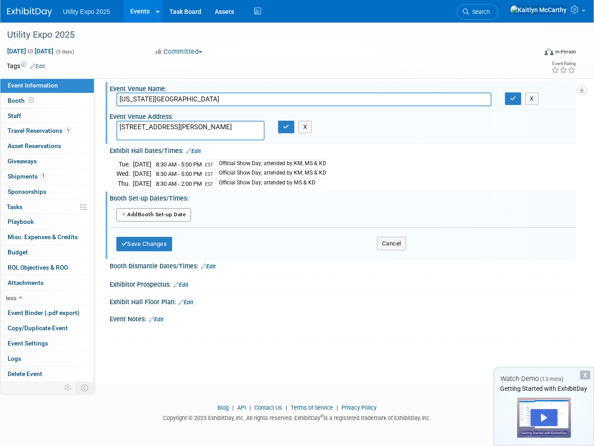
click at [132, 216] on button "Add Another Booth Set-up Date" at bounding box center [153, 214] width 75 height 13
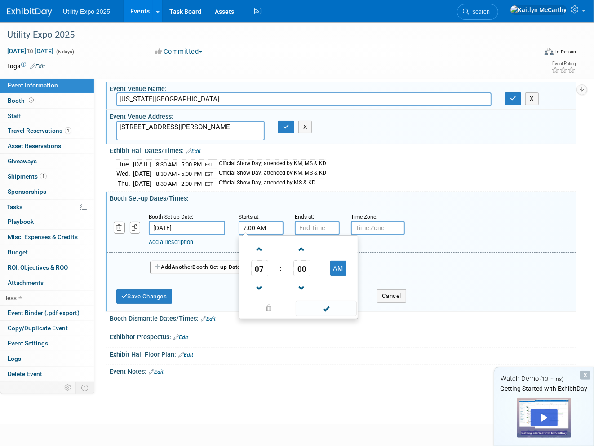
click at [244, 228] on input "7:00 AM" at bounding box center [260, 228] width 45 height 14
click at [252, 263] on span "07" at bounding box center [259, 269] width 17 height 16
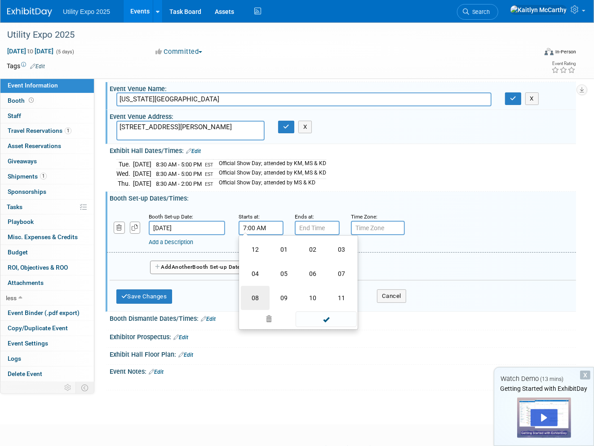
click at [251, 292] on td "08" at bounding box center [255, 298] width 29 height 24
type input "8:00 AM"
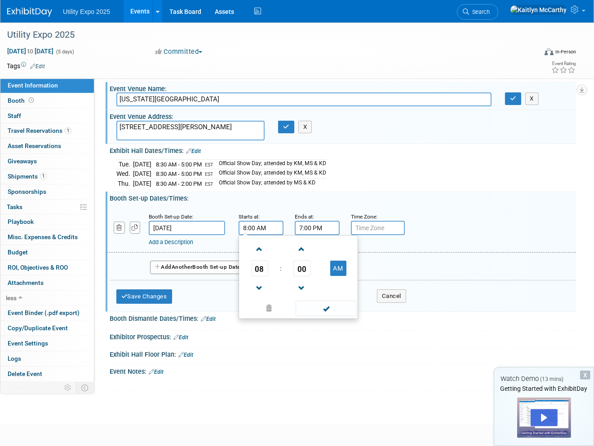
click at [305, 230] on input "7:00 PM" at bounding box center [317, 228] width 45 height 14
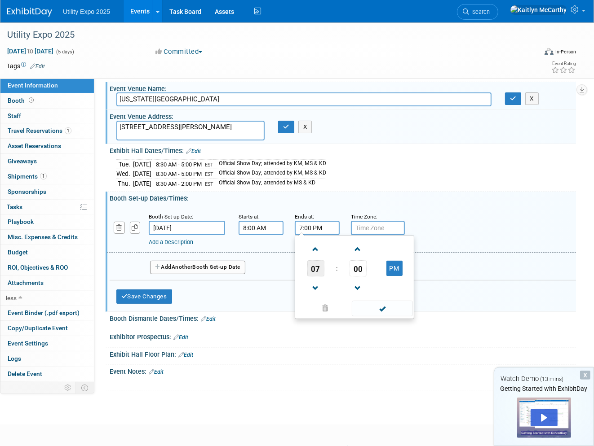
click at [320, 267] on span "07" at bounding box center [315, 269] width 17 height 16
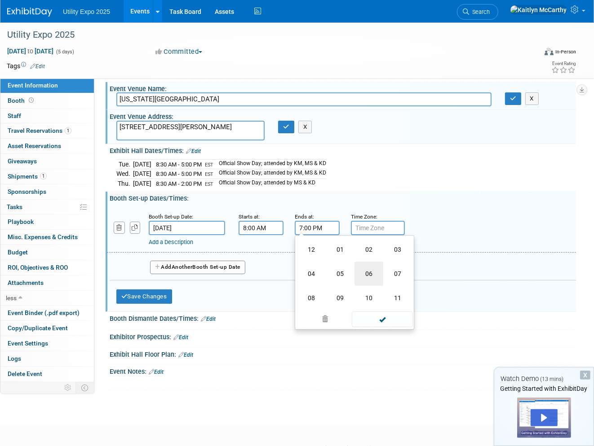
click at [369, 275] on td "06" at bounding box center [368, 274] width 29 height 24
type input "6:00 PM"
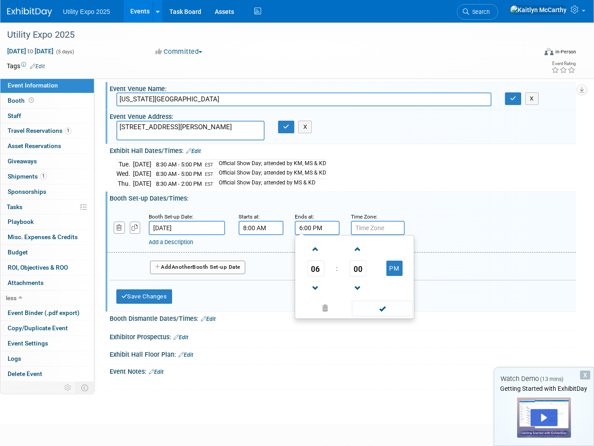
click at [373, 228] on input "text" at bounding box center [378, 228] width 54 height 14
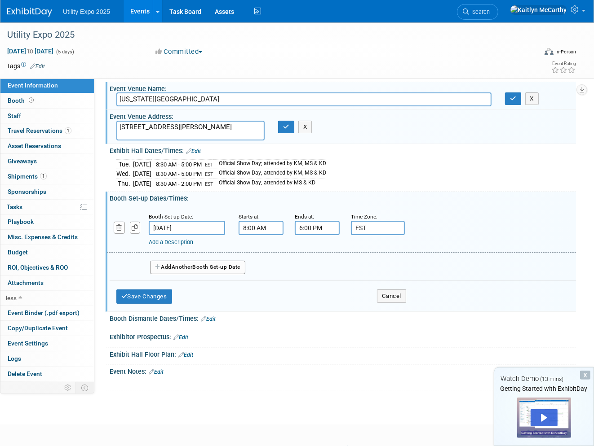
type input "EST"
click at [193, 240] on link "Add a Description" at bounding box center [171, 242] width 44 height 7
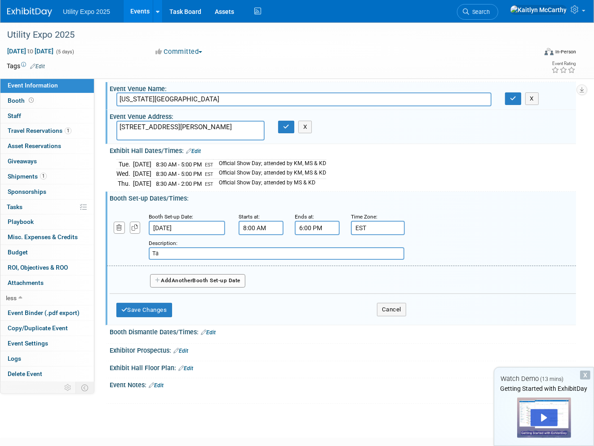
type input "T"
type input "Move-In & set-up; handled by KM (booth S4650)"
click at [157, 304] on button "Save Changes" at bounding box center [144, 310] width 56 height 14
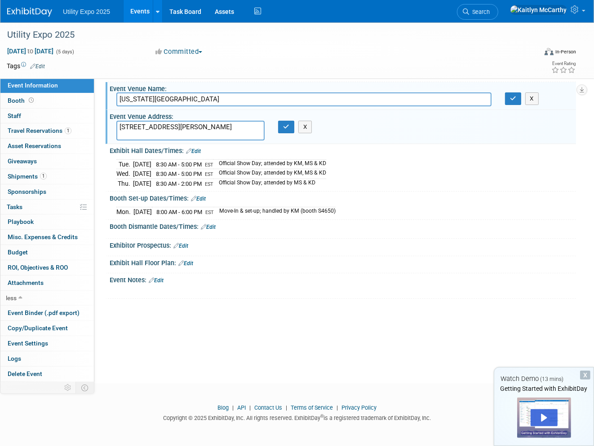
click at [212, 228] on link "Edit" at bounding box center [208, 227] width 15 height 6
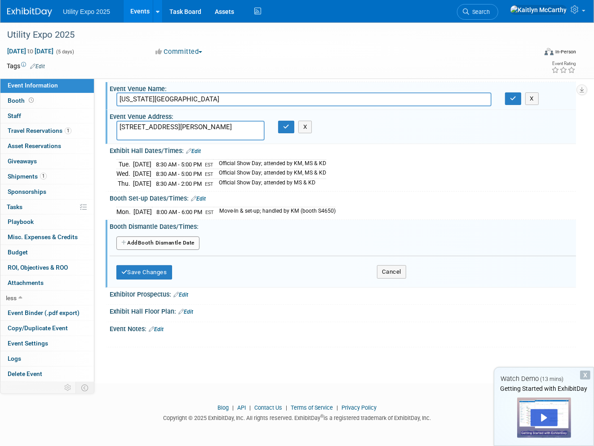
click at [185, 239] on button "Add Another Booth Dismantle Date" at bounding box center [157, 243] width 83 height 13
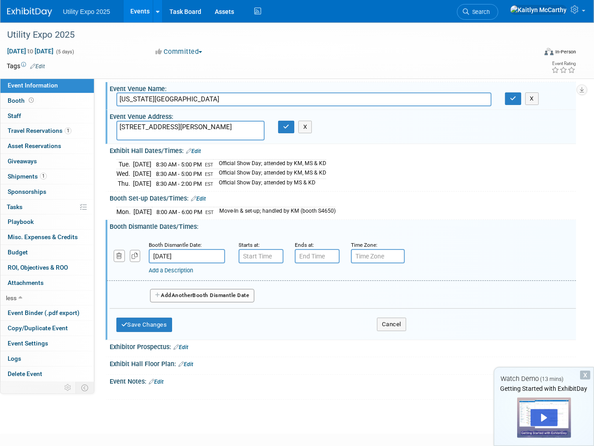
click at [199, 256] on input "[DATE]" at bounding box center [187, 256] width 76 height 14
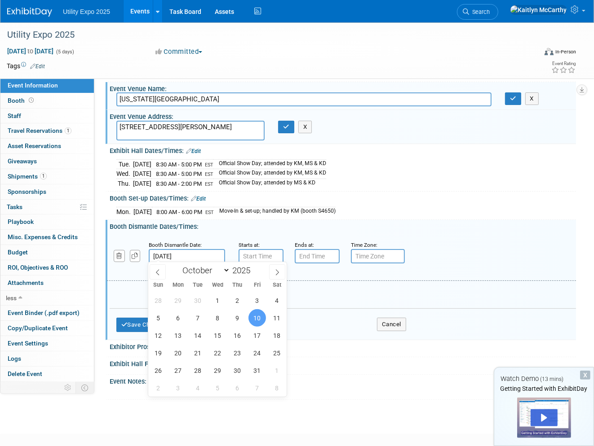
click at [257, 315] on span "10" at bounding box center [257, 318] width 18 height 18
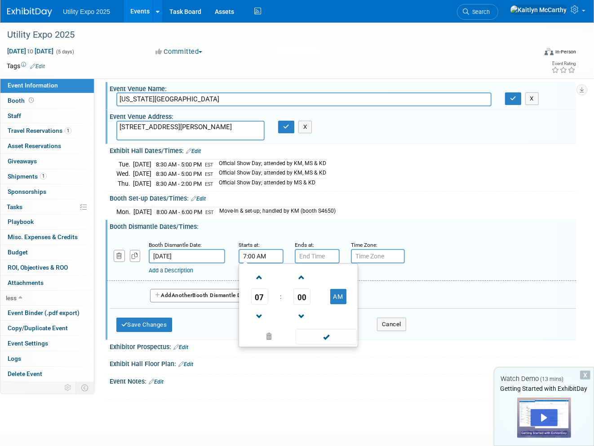
click at [256, 254] on input "7:00 AM" at bounding box center [260, 256] width 45 height 14
click at [261, 299] on span "07" at bounding box center [259, 297] width 17 height 16
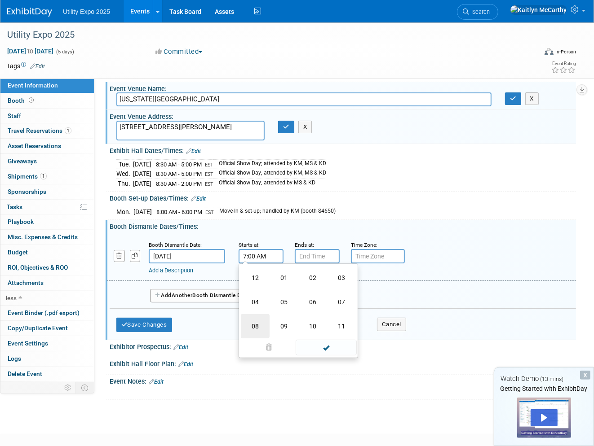
click at [255, 320] on td "08" at bounding box center [255, 326] width 29 height 24
type input "8:00 AM"
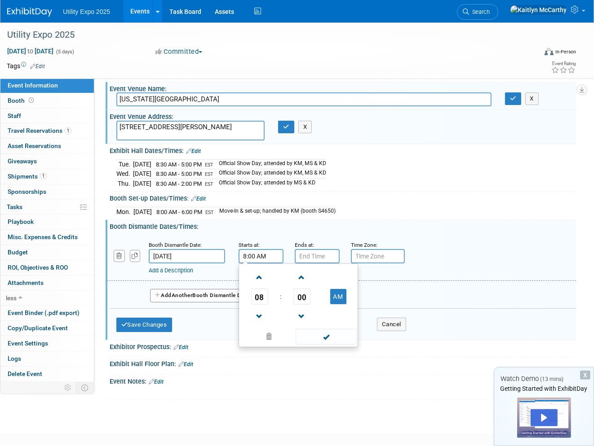
click at [308, 255] on input "text" at bounding box center [317, 256] width 45 height 14
type input "7:00 PM"
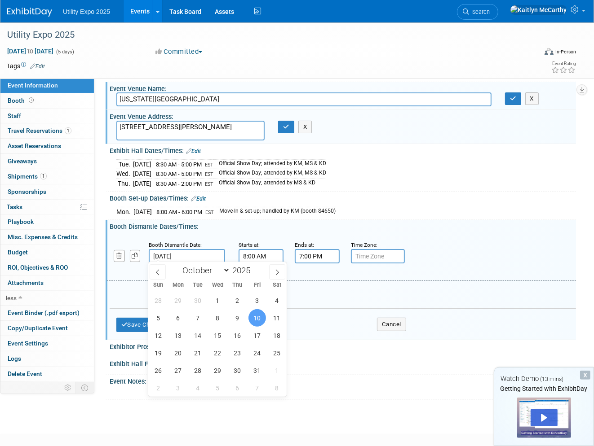
click at [198, 256] on body "Utility Expo 2025 Events Add Event Bulk Upload Events Shareable Event Boards Re…" at bounding box center [297, 190] width 594 height 446
click at [231, 318] on span "9" at bounding box center [238, 318] width 18 height 18
type input "[DATE]"
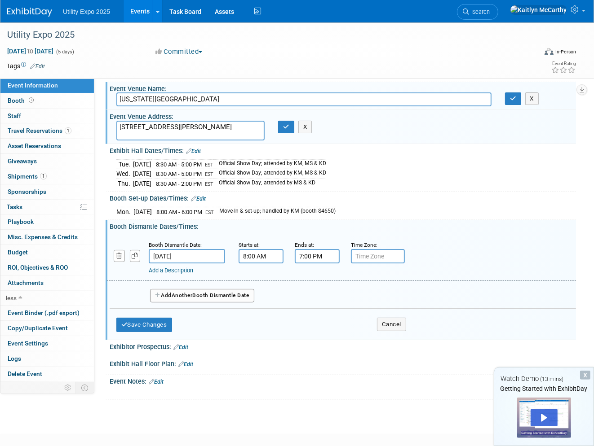
click at [253, 251] on input "8:00 AM" at bounding box center [260, 256] width 45 height 14
click at [254, 296] on span "08" at bounding box center [259, 297] width 17 height 16
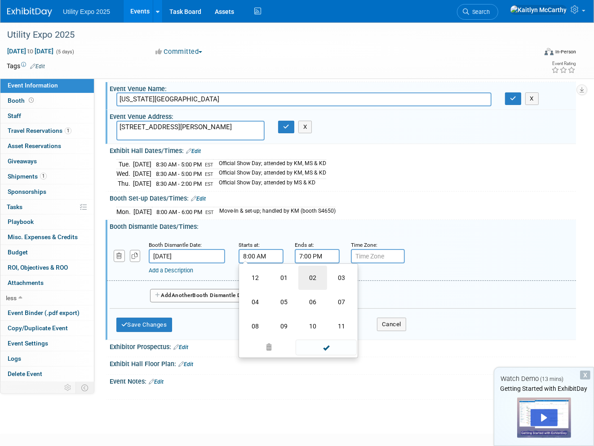
click at [307, 269] on td "02" at bounding box center [312, 278] width 29 height 24
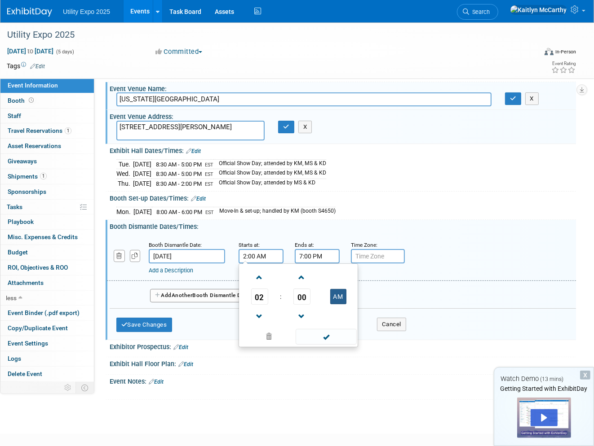
click at [342, 299] on button "AM" at bounding box center [338, 296] width 16 height 15
type input "2:00 PM"
click at [317, 253] on input "7:00 PM" at bounding box center [317, 256] width 45 height 14
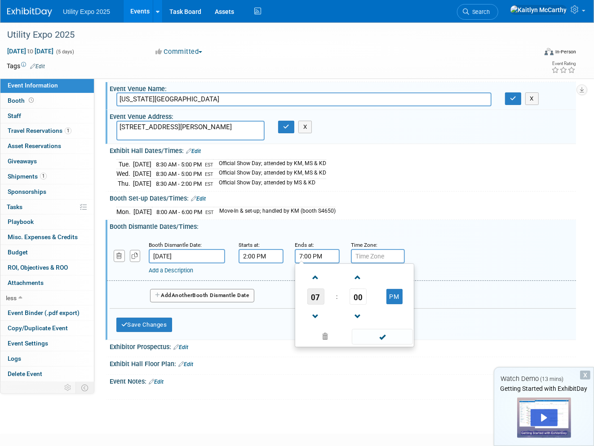
click at [318, 295] on span "07" at bounding box center [315, 297] width 17 height 16
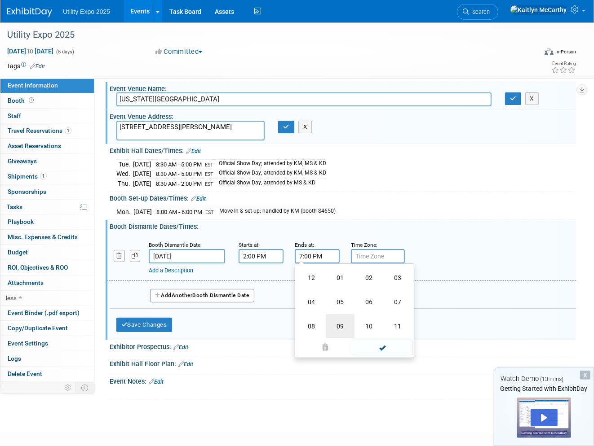
click at [342, 322] on td "09" at bounding box center [340, 326] width 29 height 24
type input "9:00 PM"
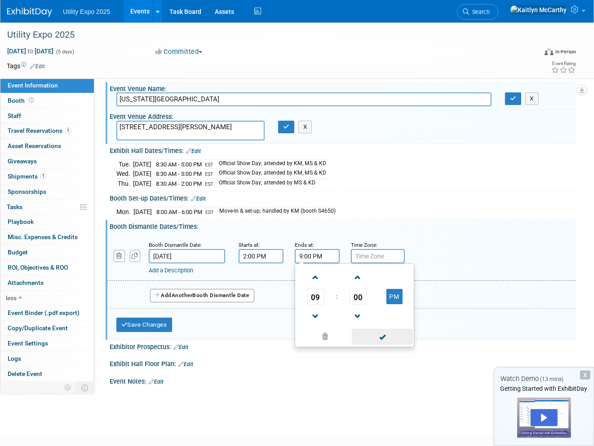
click at [387, 338] on span at bounding box center [382, 337] width 61 height 16
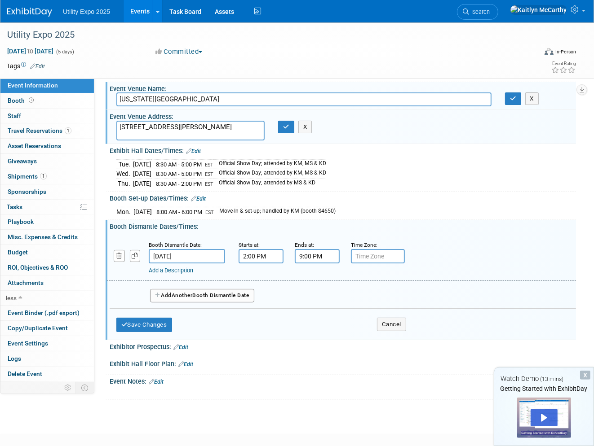
click at [193, 293] on span "Another" at bounding box center [182, 295] width 21 height 6
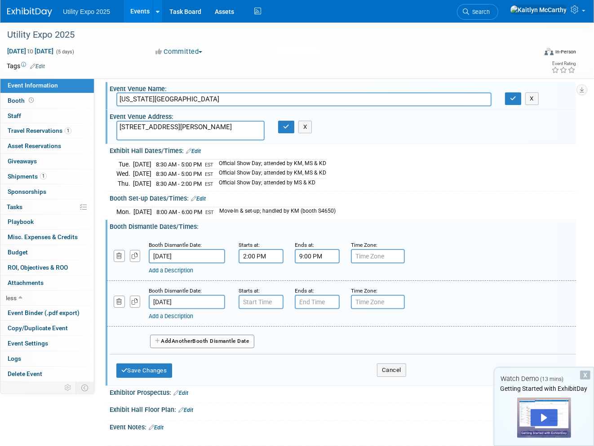
type input "7:00 AM"
click at [252, 299] on input "7:00 AM" at bounding box center [260, 302] width 45 height 14
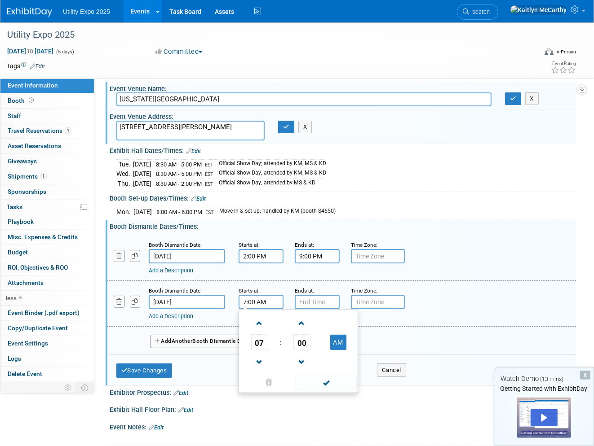
click at [338, 346] on span at bounding box center [326, 383] width 61 height 16
type input "7:00 PM"
click at [320, 302] on input "7:00 PM" at bounding box center [317, 302] width 45 height 14
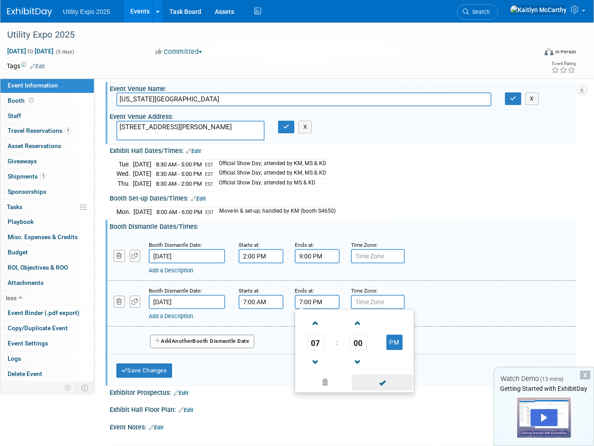
click at [386, 346] on span at bounding box center [382, 383] width 61 height 16
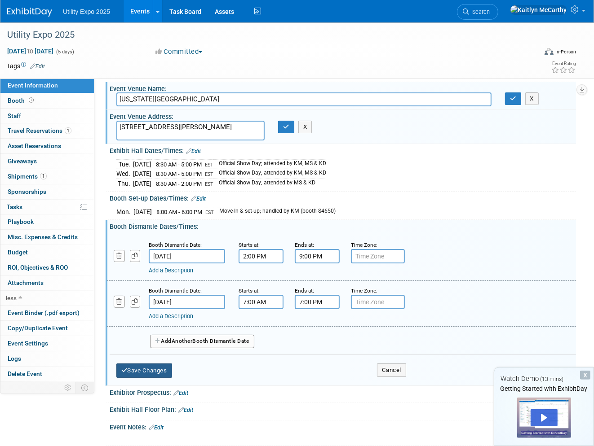
click at [129, 346] on button "Save Changes" at bounding box center [144, 371] width 56 height 14
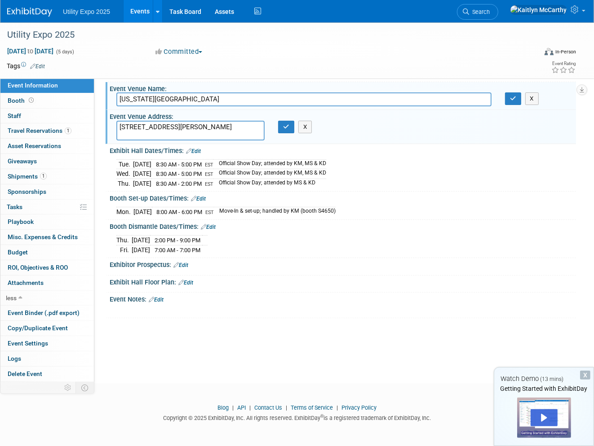
click at [191, 281] on link "Edit" at bounding box center [185, 283] width 15 height 6
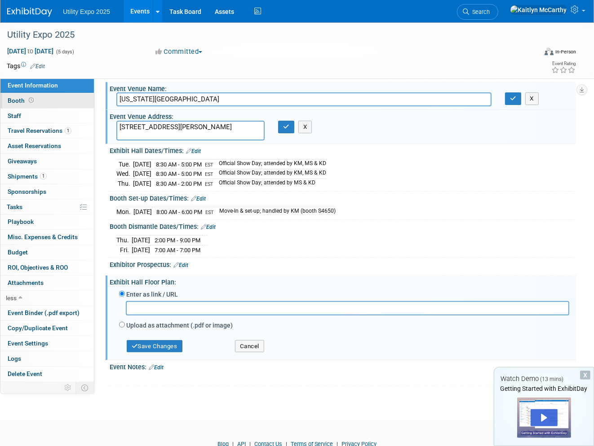
click at [14, 100] on span "Booth" at bounding box center [22, 100] width 28 height 7
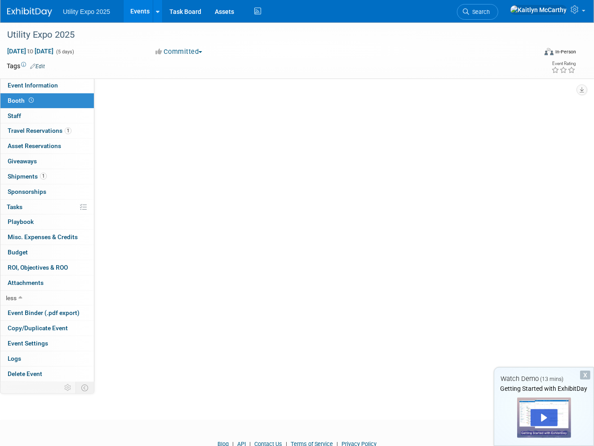
scroll to position [0, 0]
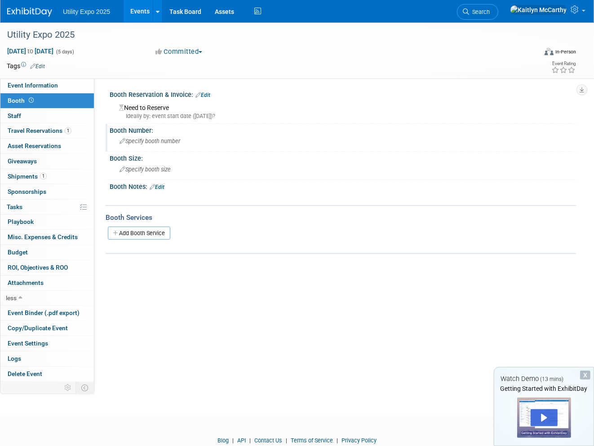
click at [141, 144] on span "Specify booth number" at bounding box center [149, 141] width 61 height 7
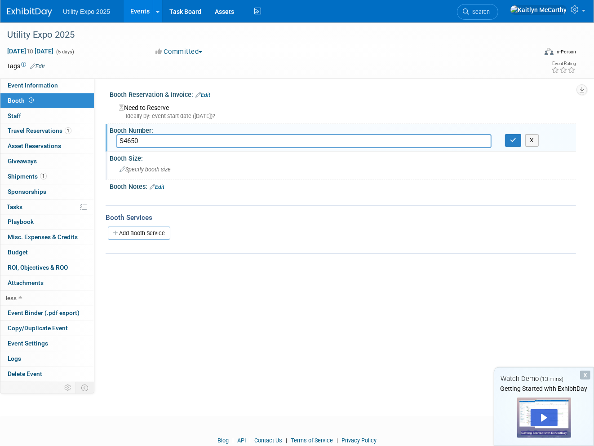
type input "S4650"
click at [137, 171] on span "Specify booth size" at bounding box center [144, 169] width 51 height 7
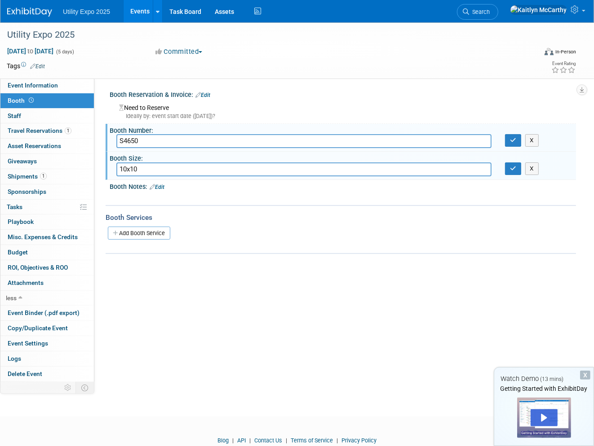
type input "10x10"
click at [134, 243] on div at bounding box center [341, 244] width 470 height 3
click at [510, 140] on icon "button" at bounding box center [513, 140] width 6 height 6
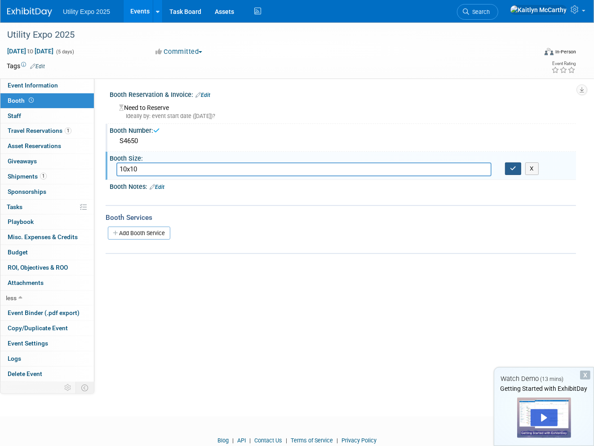
click at [512, 168] on icon "button" at bounding box center [513, 169] width 6 height 6
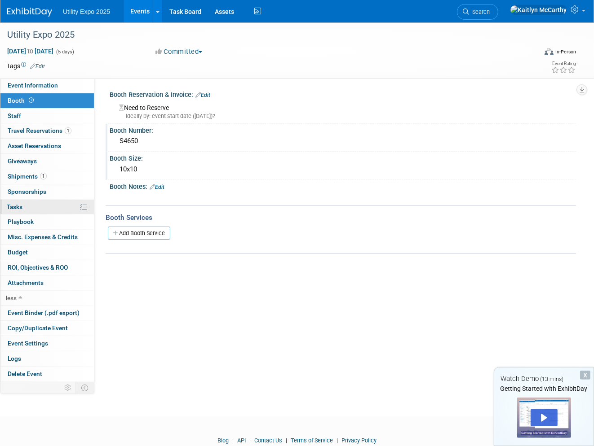
click at [20, 212] on link "0% Tasks 0%" at bounding box center [46, 207] width 93 height 15
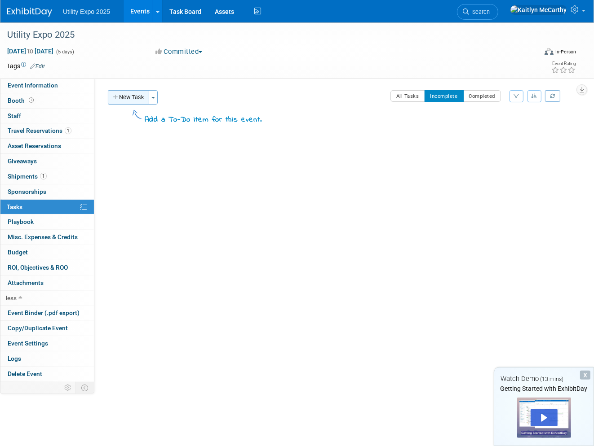
click at [111, 97] on button "New Task" at bounding box center [128, 97] width 41 height 14
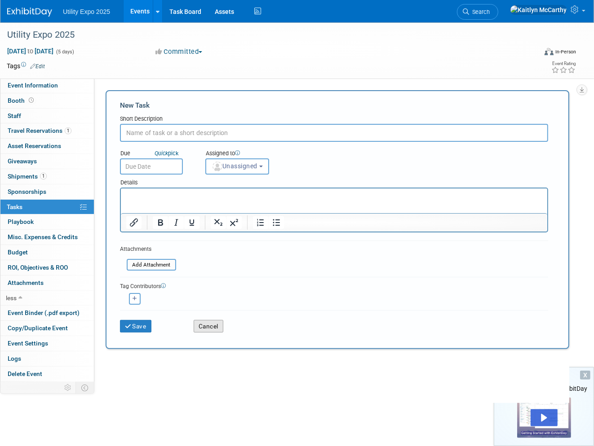
click at [217, 322] on button "Cancel" at bounding box center [209, 326] width 30 height 13
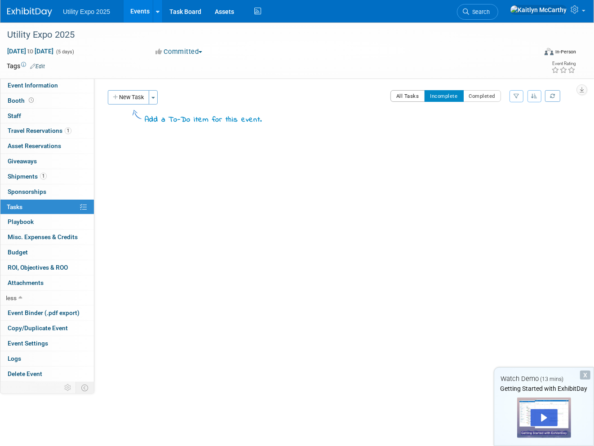
click at [418, 94] on button "All Tasks" at bounding box center [407, 96] width 35 height 12
click at [28, 224] on span "Playbook 0" at bounding box center [21, 221] width 26 height 7
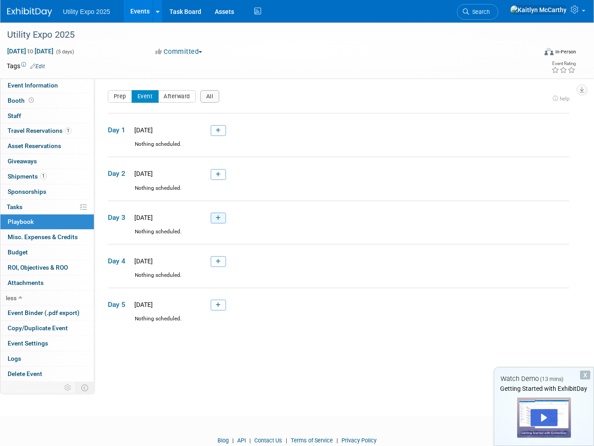
click at [217, 218] on icon at bounding box center [218, 218] width 5 height 5
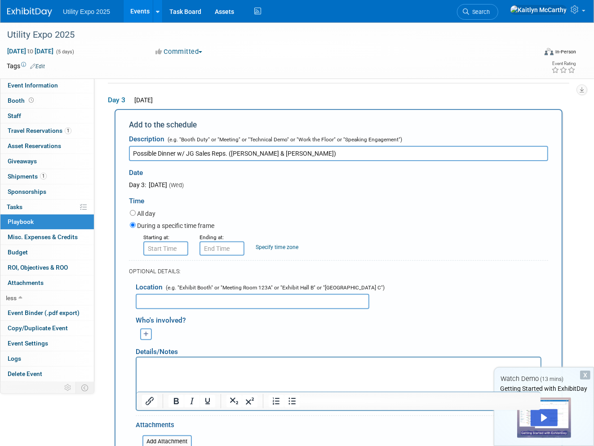
click at [320, 155] on input "Possible Dinner w/ JG Sales Reps. (Brad Coreno & Tim Siefers)" at bounding box center [338, 153] width 419 height 15
click at [265, 150] on input "Possible Dinner w/ JG Sales Reps. (Brad Coreno & Tim Siefers)" at bounding box center [338, 153] width 419 height 15
type input "Possible Dinner w/ JG Sales Reps. (Brad Coreno, Tim Siefers & Bob Sostakowski)"
click at [146, 209] on label "All day" at bounding box center [146, 213] width 18 height 9
click at [136, 210] on input "All day" at bounding box center [133, 213] width 6 height 6
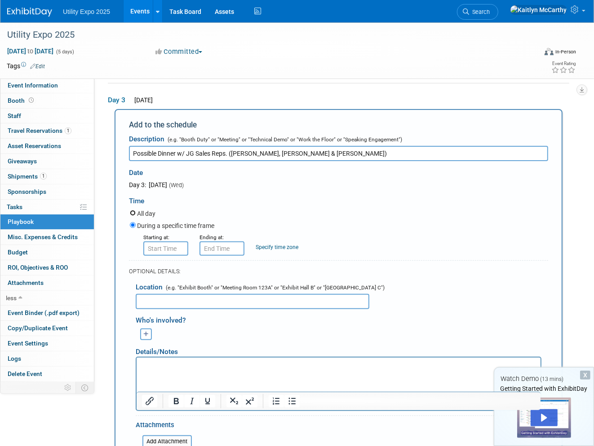
radio input "true"
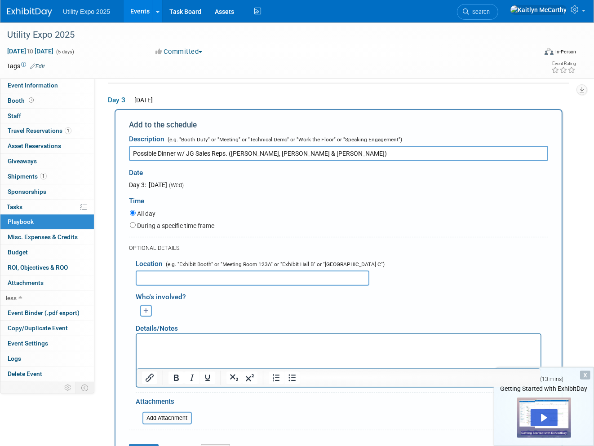
click at [145, 271] on input "text" at bounding box center [253, 278] width 234 height 15
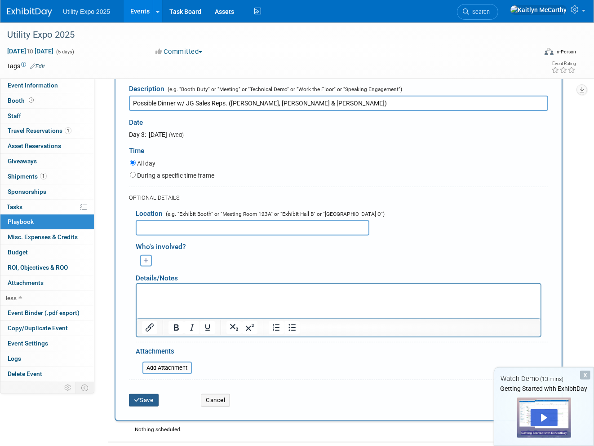
click at [143, 346] on button "Save" at bounding box center [144, 400] width 30 height 13
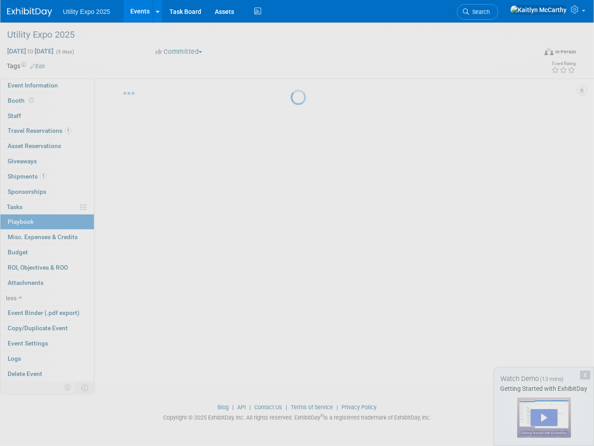
scroll to position [33, 0]
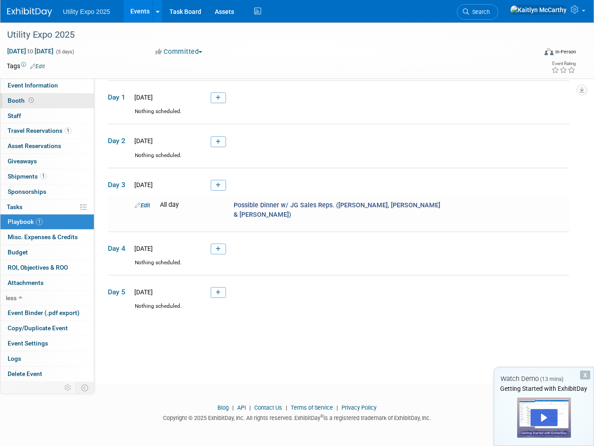
click at [13, 99] on span "Booth" at bounding box center [22, 100] width 28 height 7
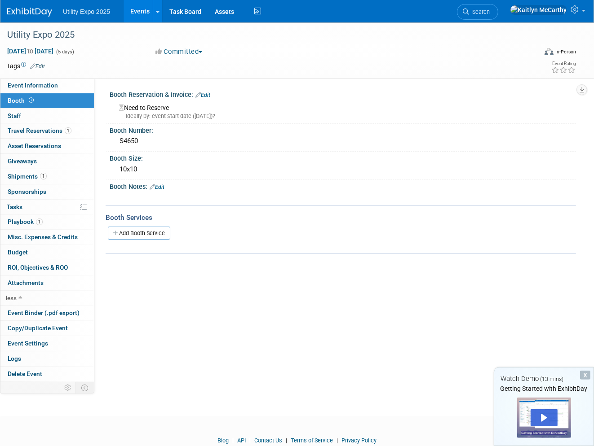
click at [205, 93] on link "Edit" at bounding box center [202, 95] width 15 height 6
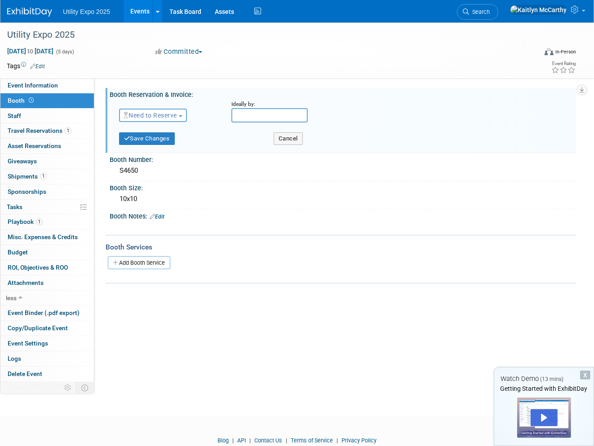
click at [163, 115] on span "Need to Reserve" at bounding box center [150, 115] width 53 height 7
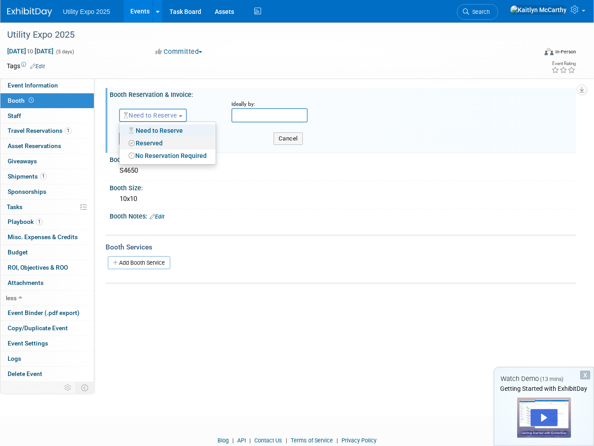
click at [162, 140] on link "Reserved" at bounding box center [167, 143] width 96 height 13
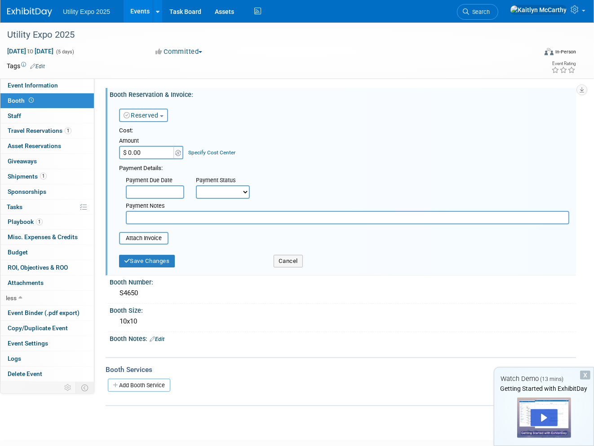
click at [203, 191] on select "Not Paid Yet Partially Paid Paid in Full" at bounding box center [223, 191] width 54 height 13
select select "1"
click at [196, 185] on select "Not Paid Yet Partially Paid Paid in Full" at bounding box center [223, 191] width 54 height 13
click at [141, 255] on button "Save Changes" at bounding box center [147, 261] width 56 height 13
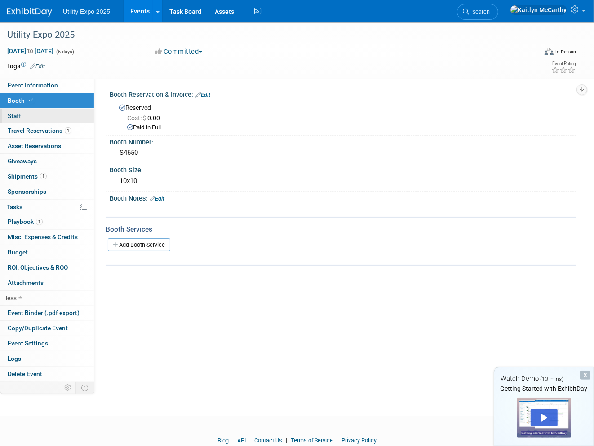
click at [25, 113] on link "0 Staff 0" at bounding box center [46, 116] width 93 height 15
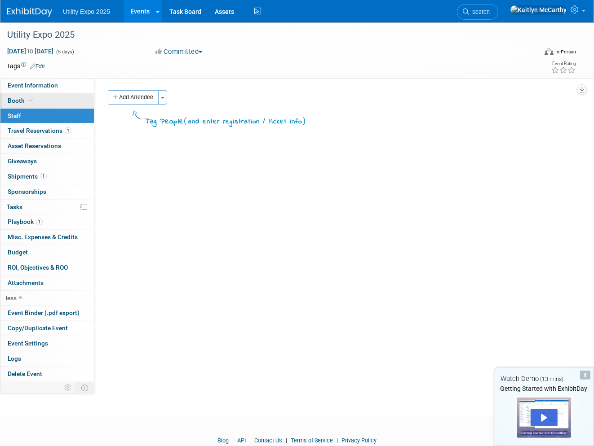
click at [25, 98] on span "Booth" at bounding box center [21, 100] width 27 height 7
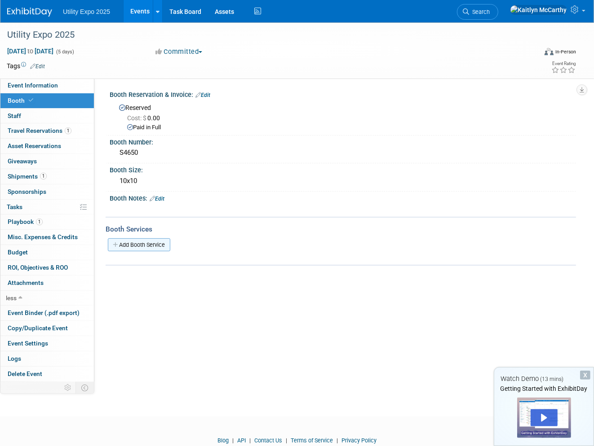
click at [148, 244] on link "Add Booth Service" at bounding box center [139, 244] width 62 height 13
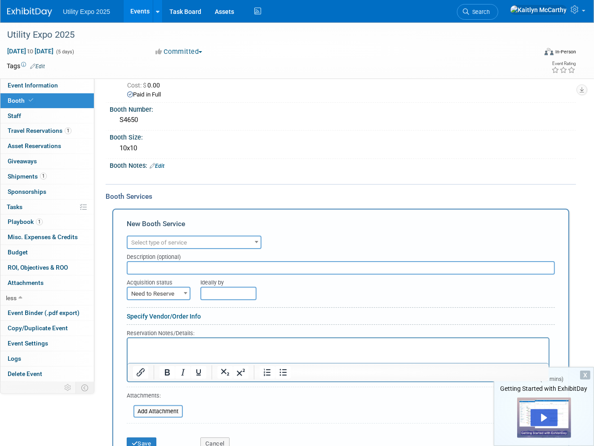
scroll to position [50, 0]
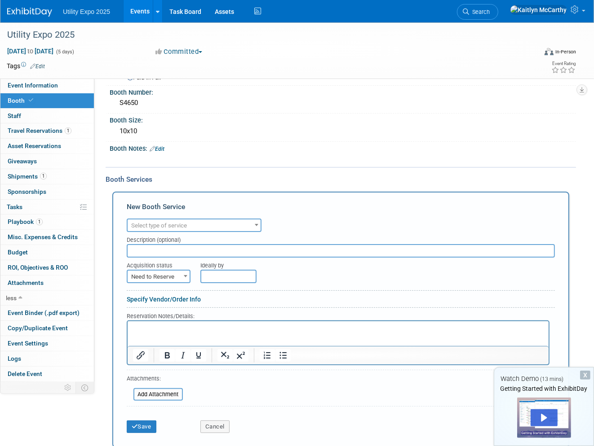
click at [148, 224] on span "Select type of service" at bounding box center [159, 225] width 56 height 7
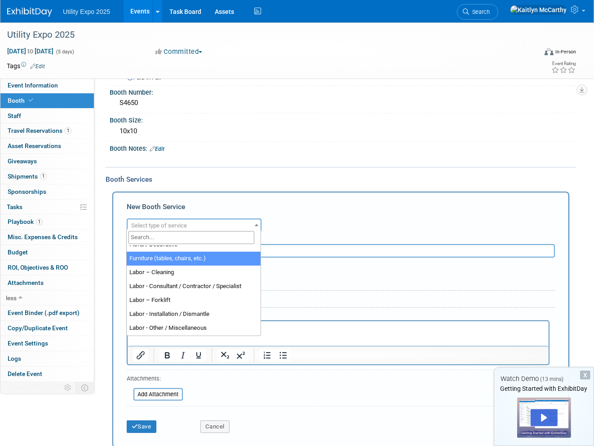
select select "6"
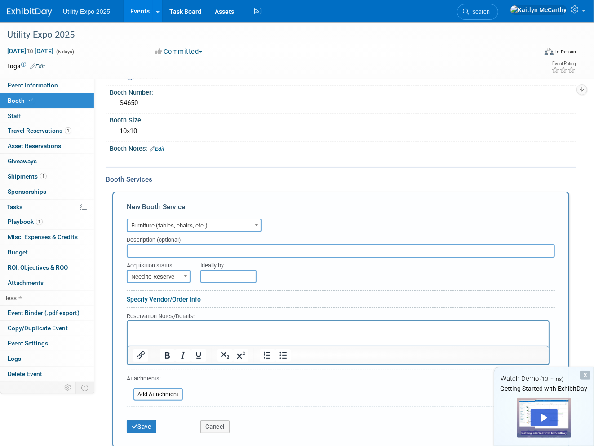
click at [166, 244] on input "text" at bounding box center [341, 250] width 428 height 13
type input "Display case, bar stools & 2 chairs"
click at [160, 274] on span "Need to Reserve" at bounding box center [159, 277] width 62 height 13
drag, startPoint x: 152, startPoint y: 297, endPoint x: 199, endPoint y: 283, distance: 49.3
select select "2"
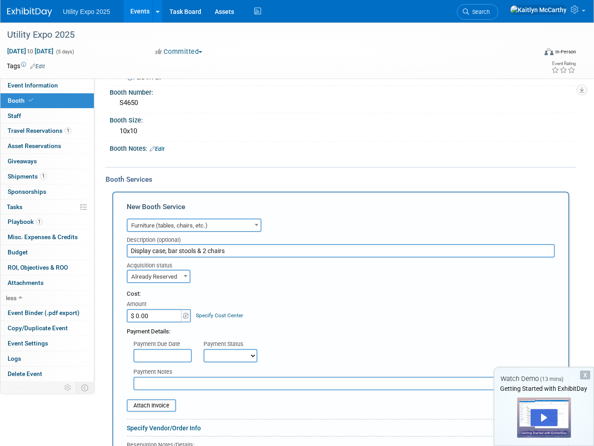
click at [159, 309] on input "$ 0.00" at bounding box center [155, 315] width 56 height 13
drag, startPoint x: 196, startPoint y: 246, endPoint x: 191, endPoint y: 246, distance: 5.4
click at [196, 246] on input "Display case, bar stools & 2 chairs" at bounding box center [341, 250] width 428 height 13
click at [200, 248] on input "Display case, bar stools & 2 chairs" at bounding box center [341, 250] width 428 height 13
type input "Display case, high boy table, 2 stool chairs & carpet for booth"
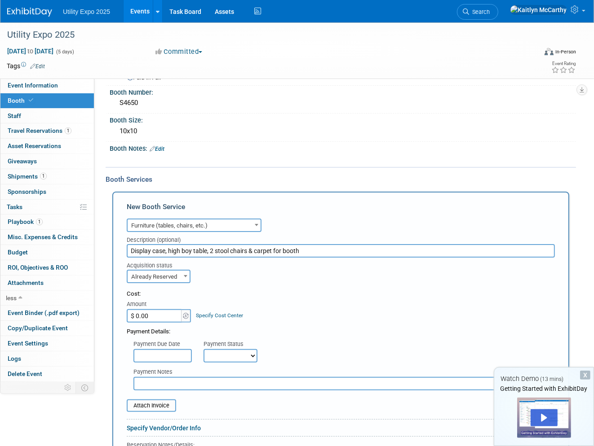
click at [159, 319] on input "$ 0.00" at bounding box center [155, 315] width 56 height 13
type input "$ 2,166.82"
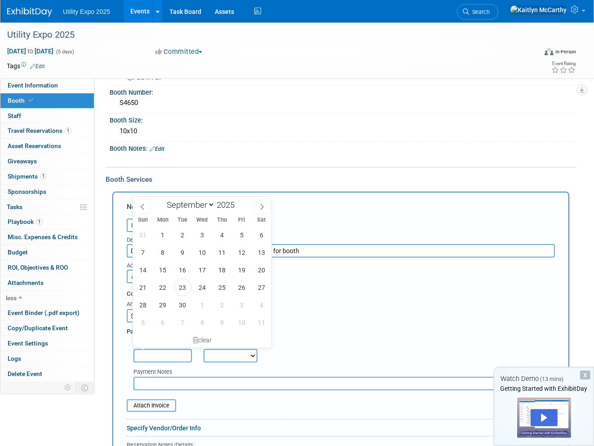
click at [173, 346] on input "text" at bounding box center [162, 355] width 58 height 13
click at [222, 346] on select "Not Paid Yet Partially Paid Paid in Full" at bounding box center [230, 355] width 54 height 13
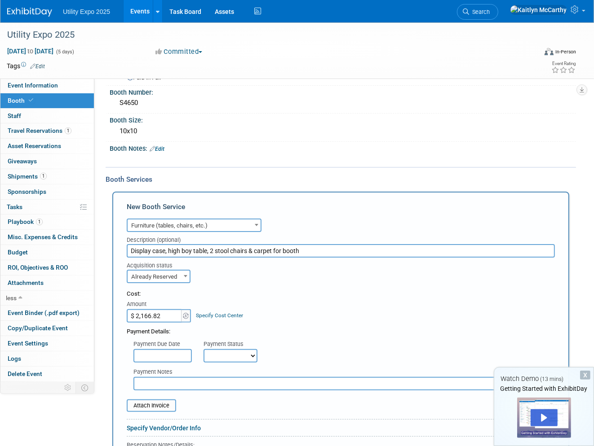
select select "1"
click at [203, 346] on select "Not Paid Yet Partially Paid Paid in Full" at bounding box center [230, 355] width 54 height 13
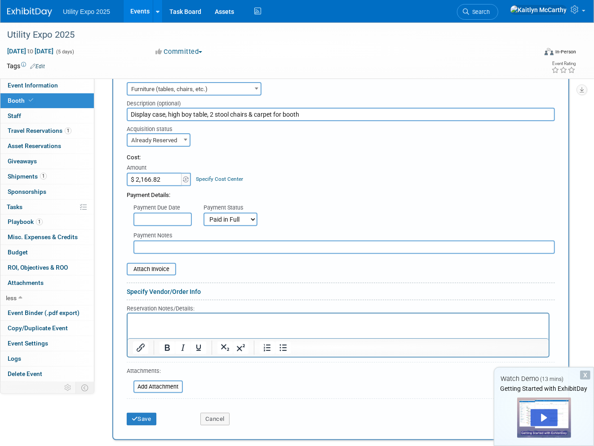
scroll to position [199, 0]
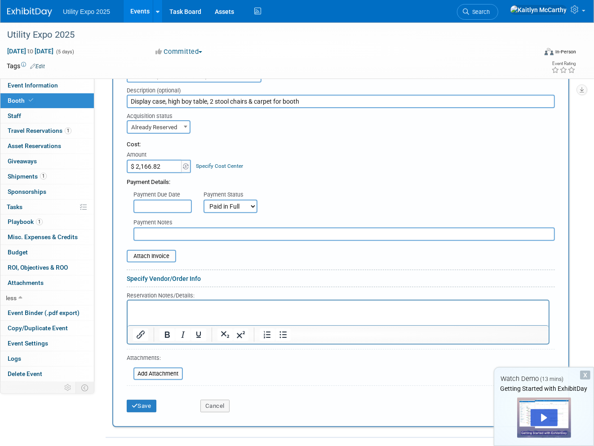
click at [149, 309] on p "Rich Text Area. Press ALT-0 for help." at bounding box center [337, 308] width 411 height 9
click at [151, 310] on p "Rich Text Area. Press ALT-0 for help." at bounding box center [337, 308] width 411 height 9
click at [153, 346] on button "Save" at bounding box center [142, 406] width 30 height 13
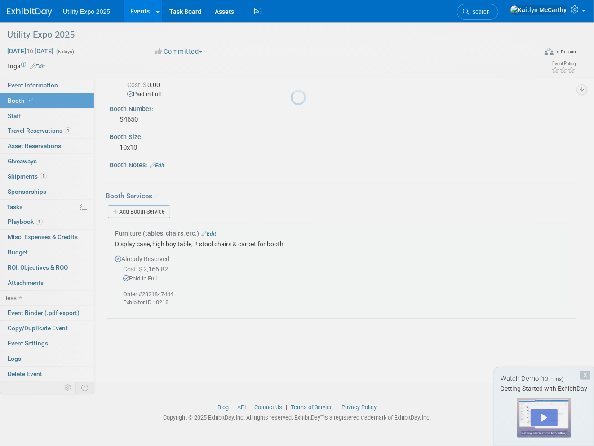
scroll to position [33, 0]
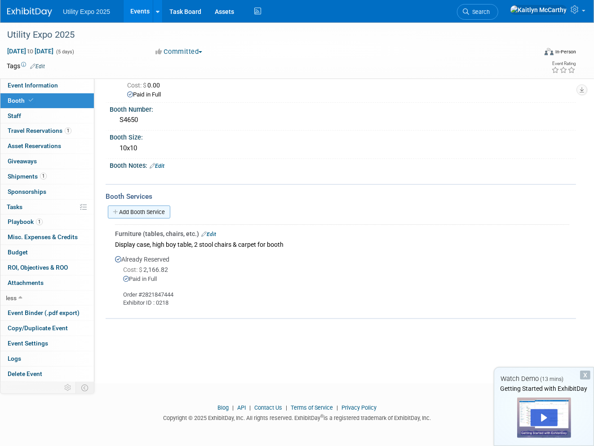
click at [128, 208] on link "Add Booth Service" at bounding box center [139, 212] width 62 height 13
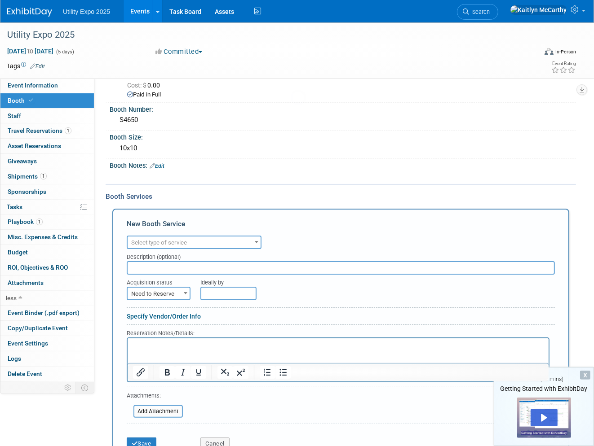
scroll to position [0, 0]
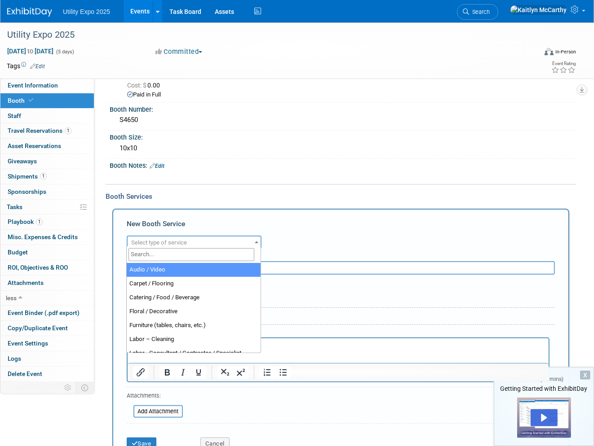
click at [203, 242] on span "Select type of service" at bounding box center [194, 243] width 133 height 13
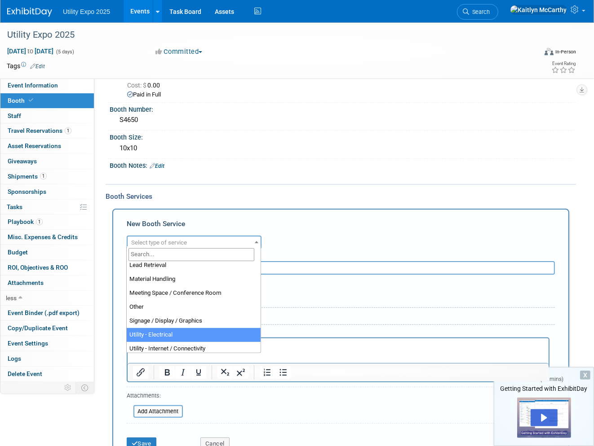
select select "8"
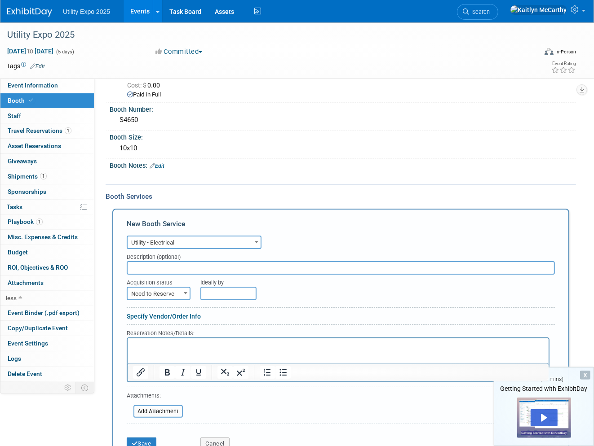
click at [151, 289] on span "Need to Reserve" at bounding box center [159, 294] width 62 height 13
select select "2"
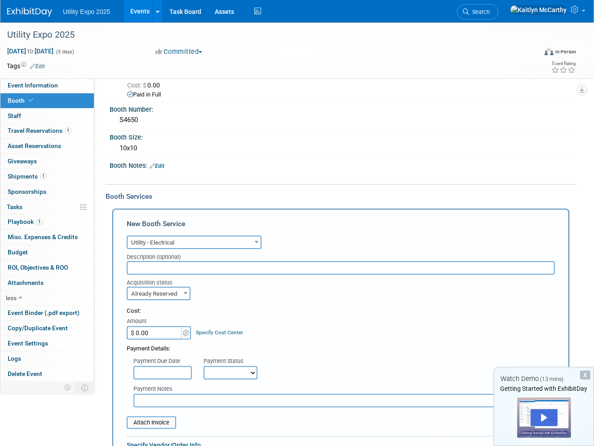
click at [160, 327] on input "$ 0.00" at bounding box center [155, 333] width 56 height 13
type input "$ 280.00"
click at [228, 346] on select "Not Paid Yet Partially Paid Paid in Full" at bounding box center [230, 373] width 54 height 13
select select "1"
click at [203, 346] on select "Not Paid Yet Partially Paid Paid in Full" at bounding box center [230, 373] width 54 height 13
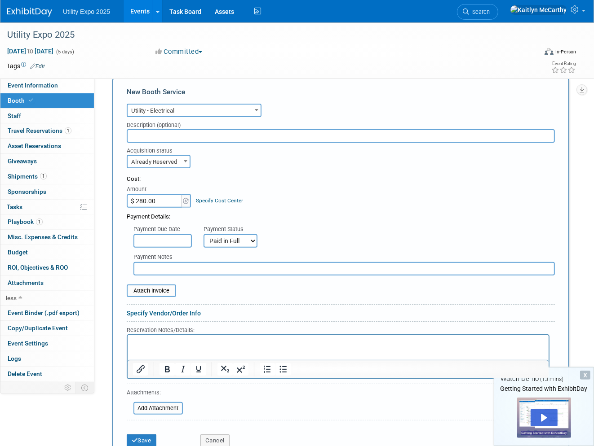
scroll to position [182, 0]
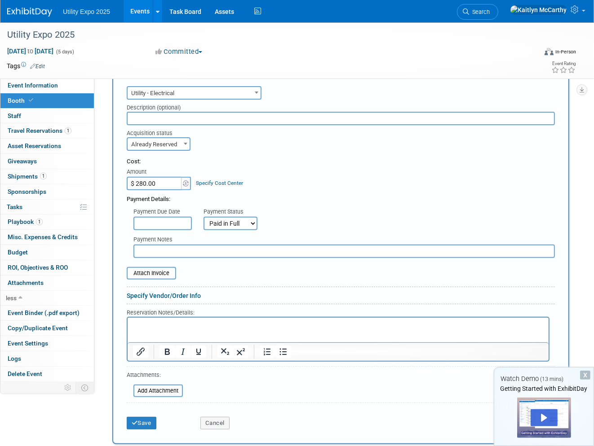
click at [142, 327] on p "Rich Text Area. Press ALT-0 for help." at bounding box center [337, 325] width 411 height 9
click at [150, 346] on input "file" at bounding box center [128, 391] width 107 height 11
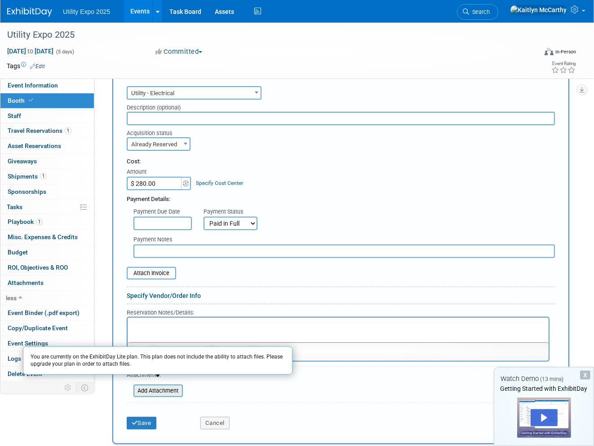
click at [152, 346] on input "file" at bounding box center [128, 391] width 107 height 11
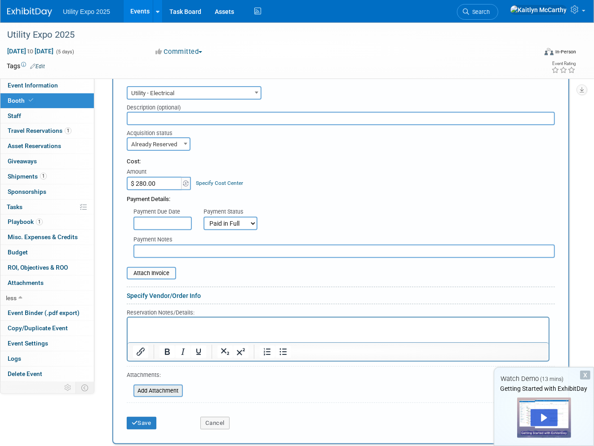
click at [152, 346] on input "file" at bounding box center [128, 391] width 107 height 11
drag, startPoint x: 75, startPoint y: 357, endPoint x: 143, endPoint y: 364, distance: 68.2
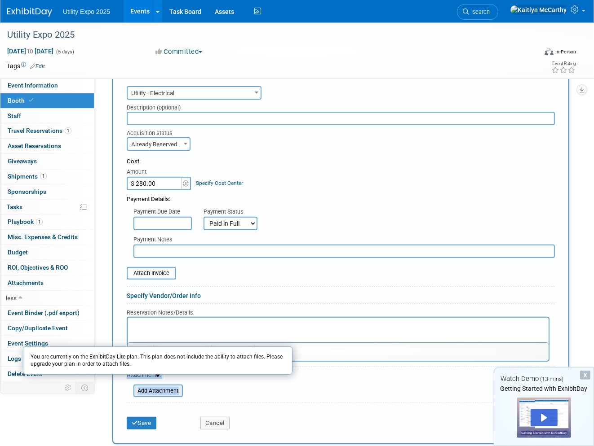
click at [147, 346] on input "file" at bounding box center [128, 391] width 107 height 11
click at [228, 346] on form "Audio / Video Carpet / Flooring Catering / Food / Beverage Floral / Decorative …" at bounding box center [341, 259] width 428 height 350
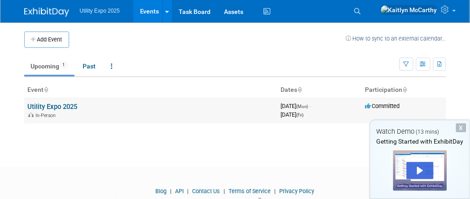
click at [57, 110] on td "Utility Expo 2025 In-Person" at bounding box center [150, 110] width 253 height 26
click at [53, 106] on link "Utility Expo 2025" at bounding box center [53, 106] width 50 height 8
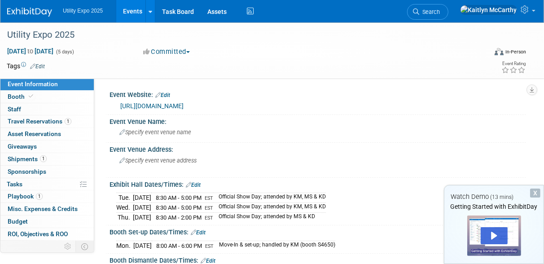
click at [470, 195] on div "X" at bounding box center [535, 193] width 10 height 9
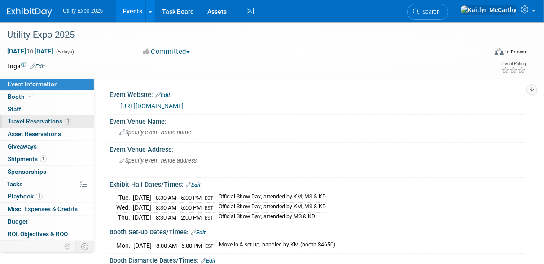
click at [47, 123] on span "Travel Reservations 1" at bounding box center [40, 121] width 64 height 7
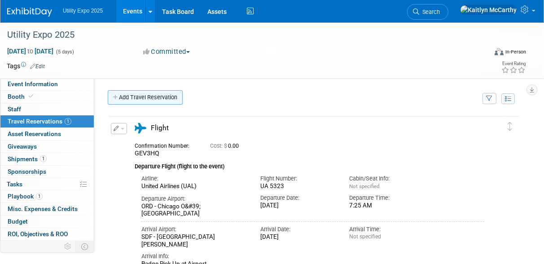
click at [150, 99] on link "Add Travel Reservation" at bounding box center [145, 97] width 75 height 14
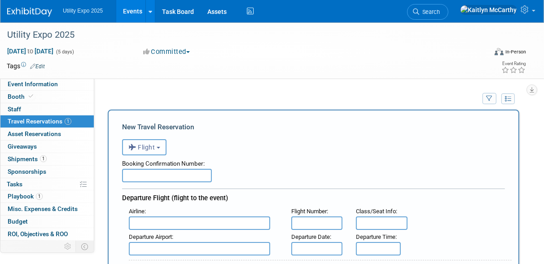
click at [154, 147] on span "Flight" at bounding box center [141, 147] width 27 height 7
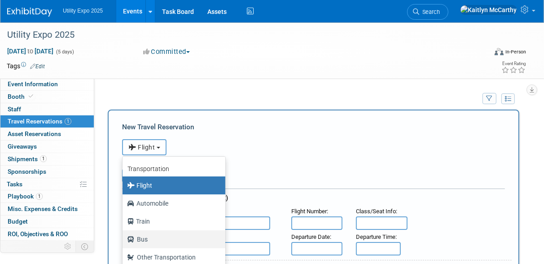
scroll to position [38, 0]
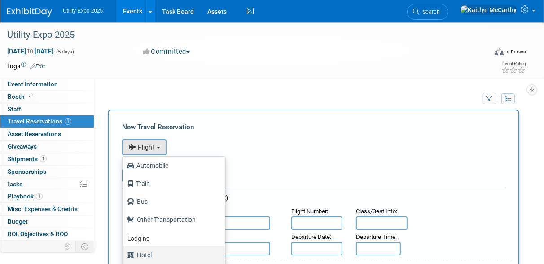
click at [148, 198] on label "Hotel" at bounding box center [171, 255] width 89 height 14
click at [124, 198] on input "Hotel" at bounding box center [121, 254] width 6 height 6
select select "6"
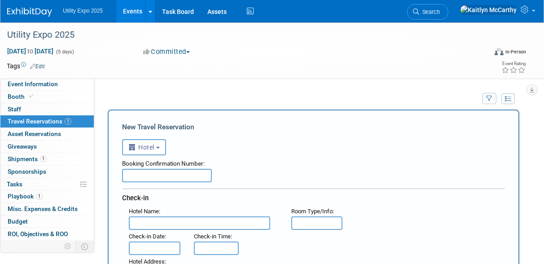
click at [140, 173] on input "text" at bounding box center [167, 175] width 90 height 13
type input "99595376"
drag, startPoint x: 151, startPoint y: 213, endPoint x: 106, endPoint y: 208, distance: 45.6
type input "Louisville Marriot East"
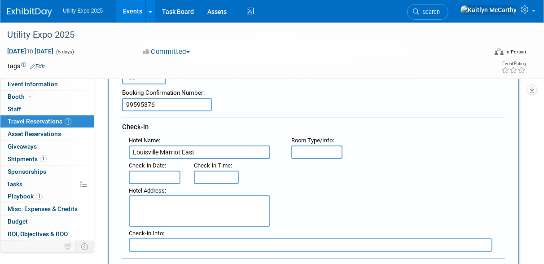
scroll to position [100, 0]
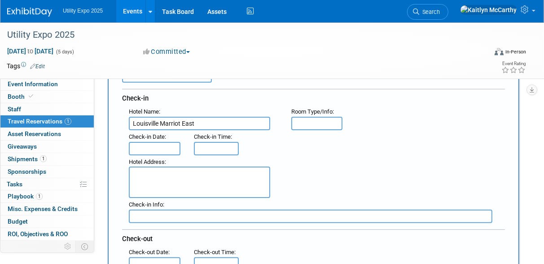
click at [163, 137] on span "Check-in Date" at bounding box center [147, 136] width 36 height 7
click at [159, 144] on input "text" at bounding box center [155, 148] width 52 height 13
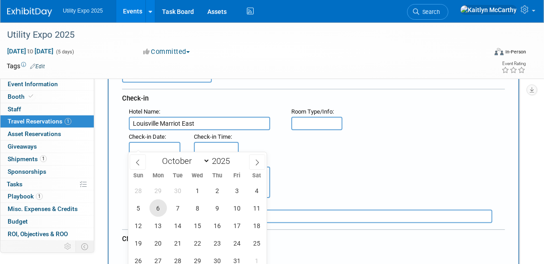
click at [159, 198] on span "6" at bounding box center [159, 208] width 18 height 18
type input "[DATE]"
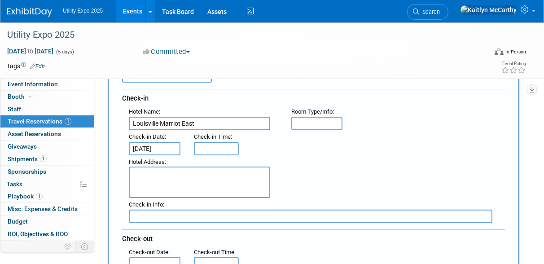
type input "3:00 PM"
click at [199, 142] on input "3:00 PM" at bounding box center [216, 148] width 45 height 13
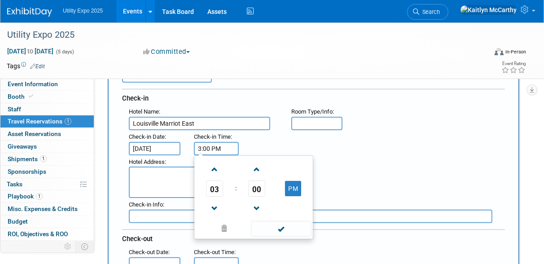
click at [307, 139] on div ": Check-in Date : [DATE] Check-in Time : 3:00 PM 03 : 00 PM 12 01 02 03 04 05 0…" at bounding box center [317, 142] width 390 height 25
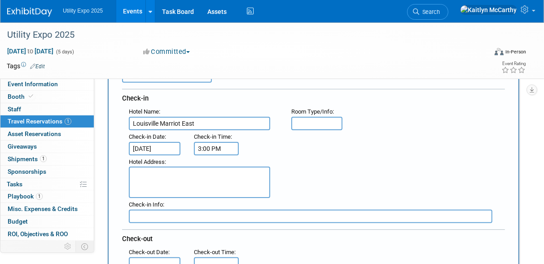
click at [225, 146] on input "3:00 PM" at bounding box center [216, 148] width 45 height 13
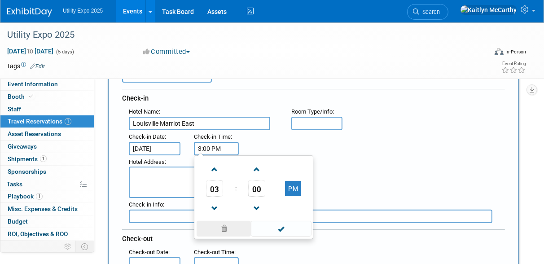
click at [223, 198] on span at bounding box center [224, 229] width 54 height 16
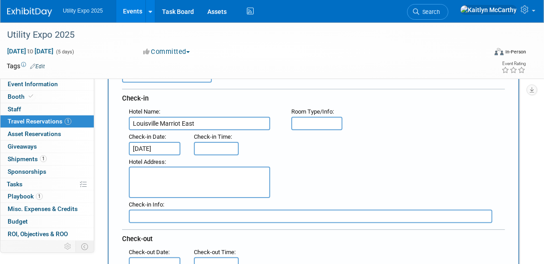
click at [135, 178] on textarea at bounding box center [199, 182] width 141 height 31
paste textarea "1903 [GEOGRAPHIC_DATA][US_STATE] [GEOGRAPHIC_DATA]"
type textarea "1903 [GEOGRAPHIC_DATA][US_STATE] [GEOGRAPHIC_DATA]"
click at [168, 198] on input "text" at bounding box center [311, 216] width 364 height 13
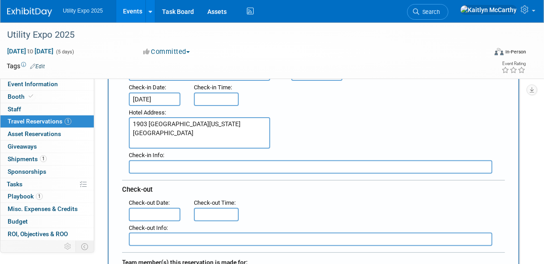
scroll to position [150, 0]
click at [150, 198] on input "text" at bounding box center [155, 214] width 52 height 13
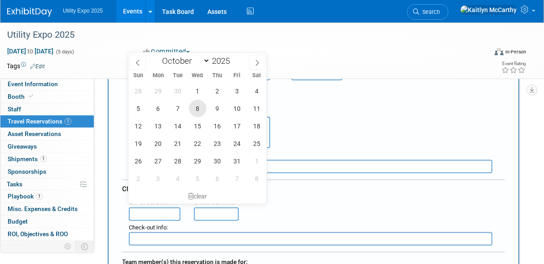
click at [194, 107] on span "8" at bounding box center [198, 109] width 18 height 18
type input "[DATE]"
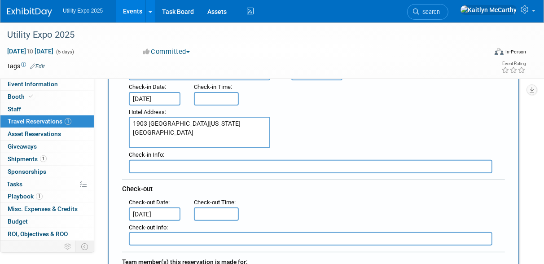
click at [212, 198] on input "text" at bounding box center [311, 238] width 364 height 13
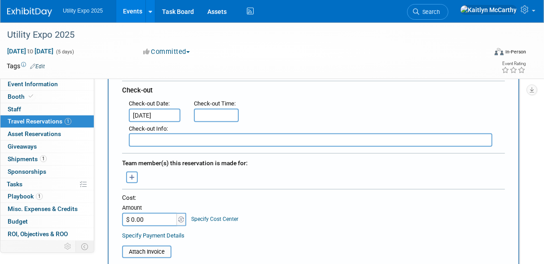
scroll to position [249, 0]
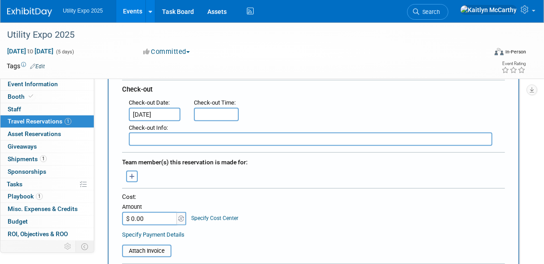
click at [131, 174] on icon "button" at bounding box center [132, 177] width 6 height 6
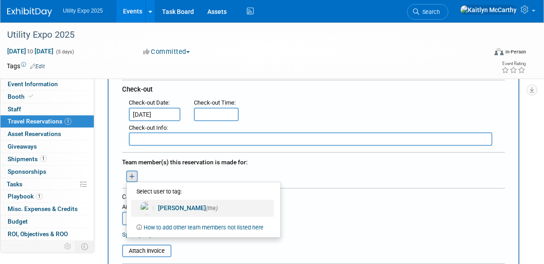
click at [165, 198] on link "[PERSON_NAME] (me)" at bounding box center [202, 208] width 143 height 17
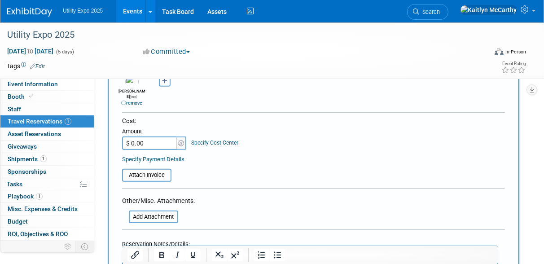
scroll to position [349, 0]
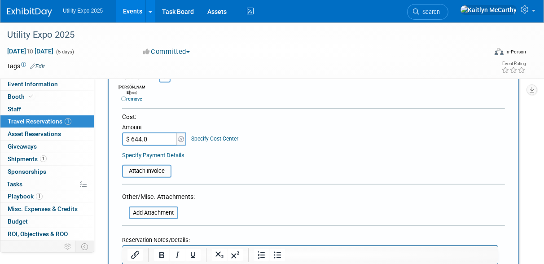
type input "$ 644.09"
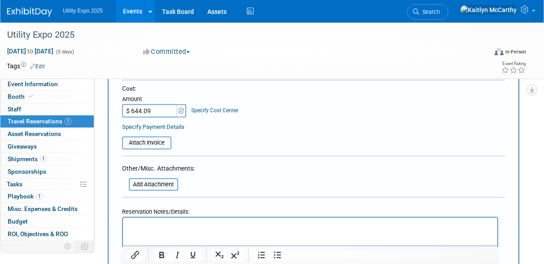
scroll to position [399, 0]
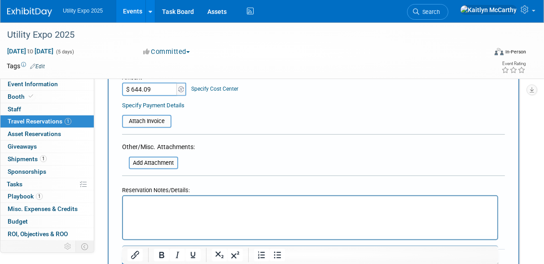
click at [199, 198] on html at bounding box center [310, 202] width 375 height 13
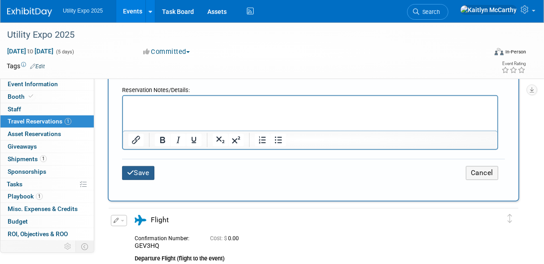
click at [127, 169] on icon "submit" at bounding box center [130, 172] width 7 height 7
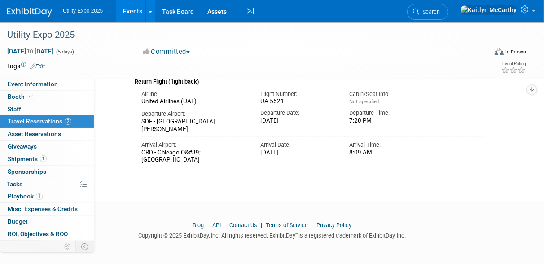
scroll to position [0, 0]
